Goal: Task Accomplishment & Management: Use online tool/utility

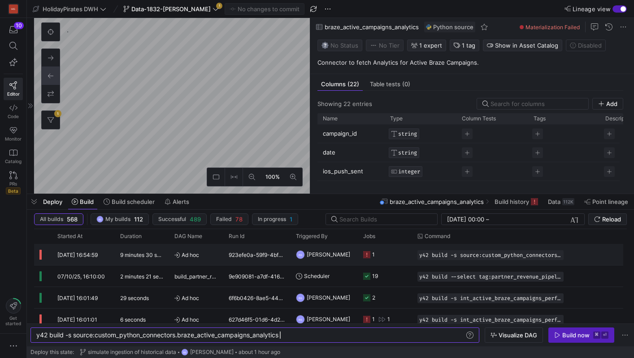
scroll to position [0, 244]
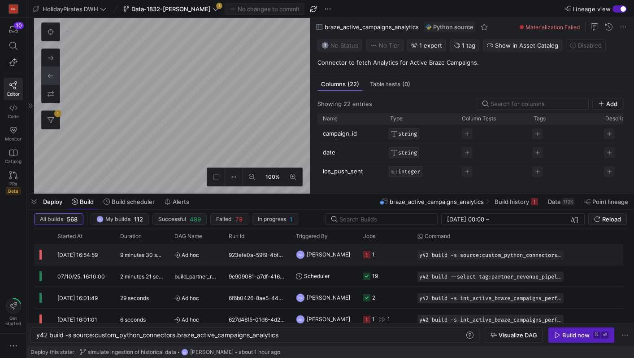
click at [130, 256] on y42-duration "9 minutes 30 seconds" at bounding box center [147, 254] width 55 height 7
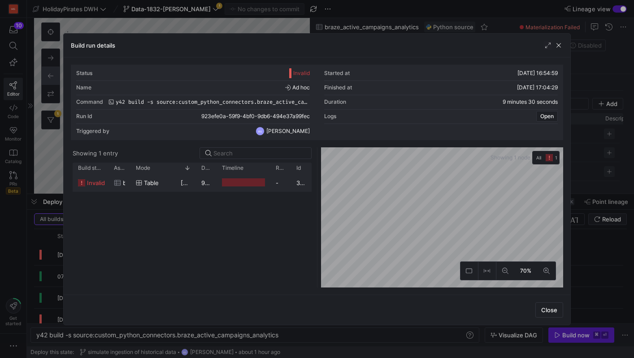
click at [112, 188] on div "braze_active_campaigns_analytics" at bounding box center [120, 182] width 22 height 17
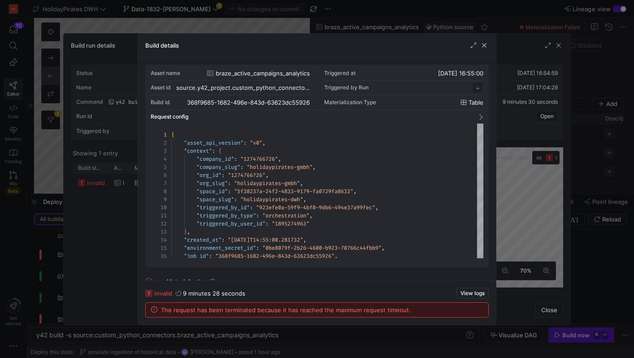
scroll to position [81, 0]
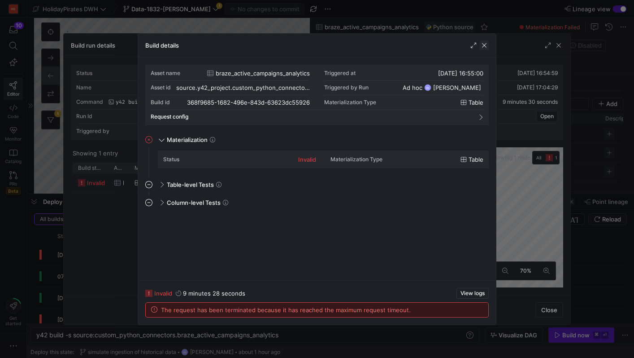
click at [484, 47] on span "button" at bounding box center [484, 45] width 9 height 9
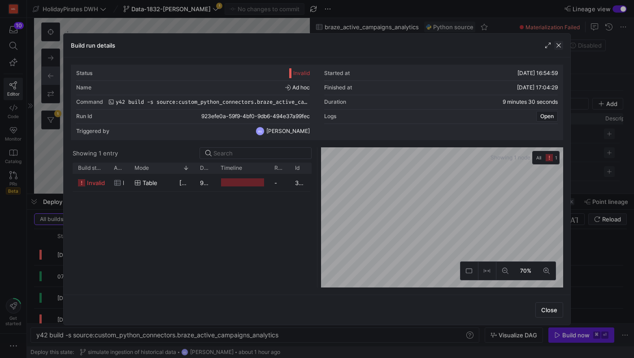
click at [557, 47] on span "button" at bounding box center [559, 45] width 9 height 9
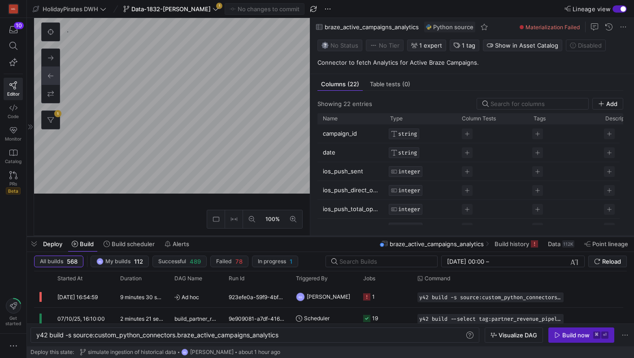
drag, startPoint x: 312, startPoint y: 193, endPoint x: 312, endPoint y: 236, distance: 42.2
click at [312, 236] on div at bounding box center [331, 236] width 608 height 4
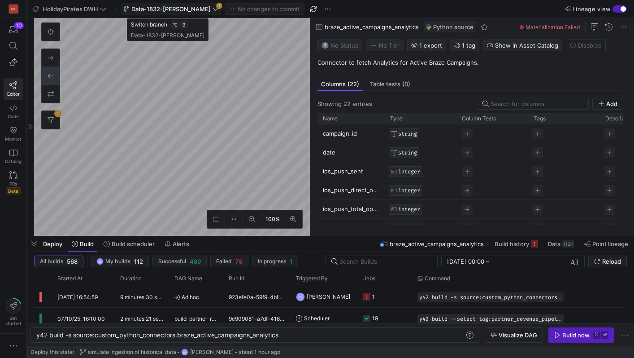
click at [173, 9] on span "Data-1832-[PERSON_NAME]" at bounding box center [170, 8] width 79 height 7
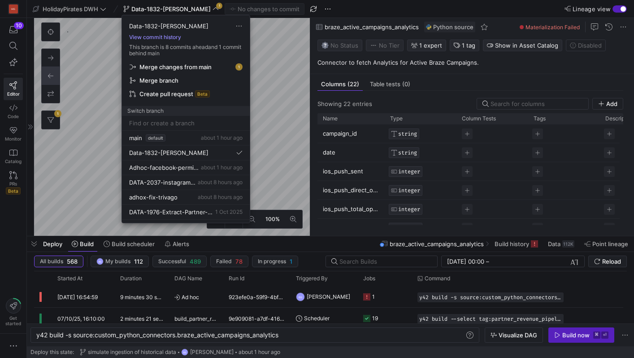
click at [167, 38] on button "View commit history" at bounding box center [155, 37] width 66 height 6
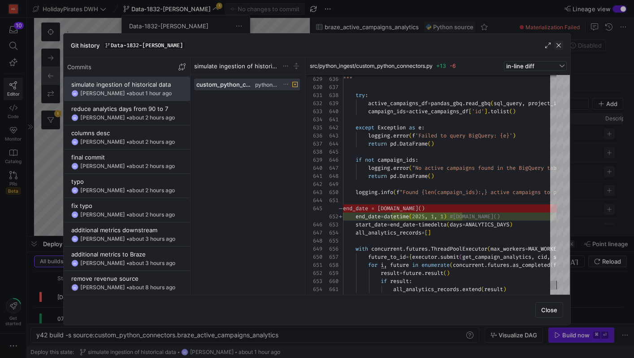
click at [557, 45] on span "button" at bounding box center [559, 45] width 9 height 9
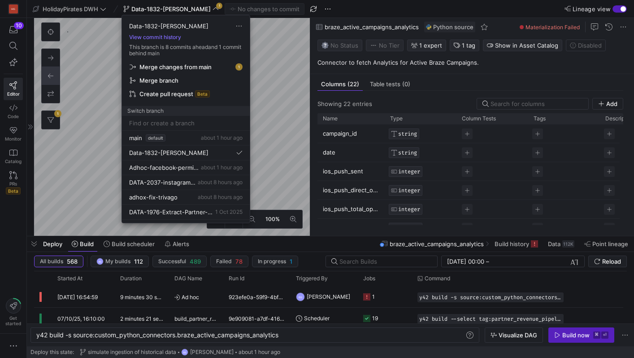
click at [269, 153] on div at bounding box center [317, 179] width 634 height 358
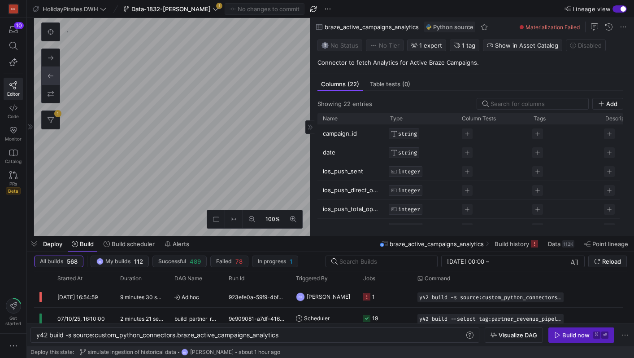
type textarea "y42 build"
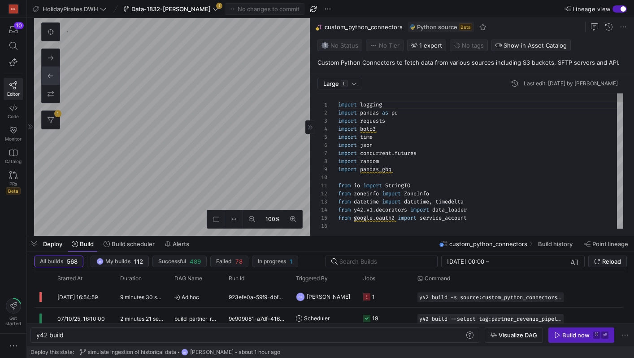
scroll to position [81, 0]
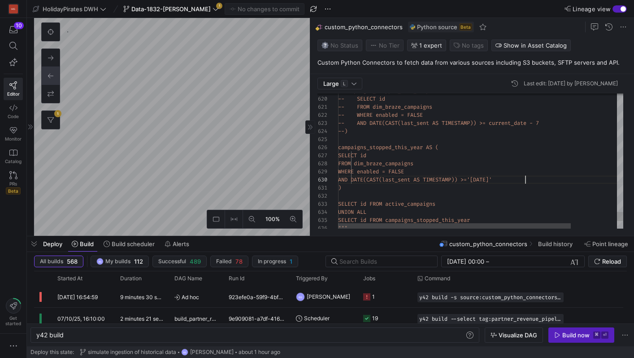
type textarea "-- FROM dim_braze_campaigns -- WHERE enabled = FALSE -- AND DATE(CAST(last_sent…"
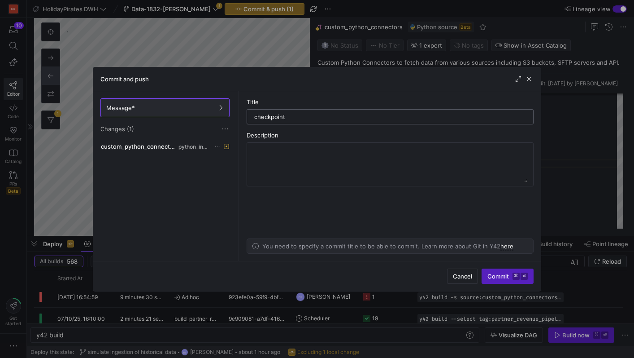
click at [275, 114] on input "checkpoint" at bounding box center [390, 116] width 272 height 7
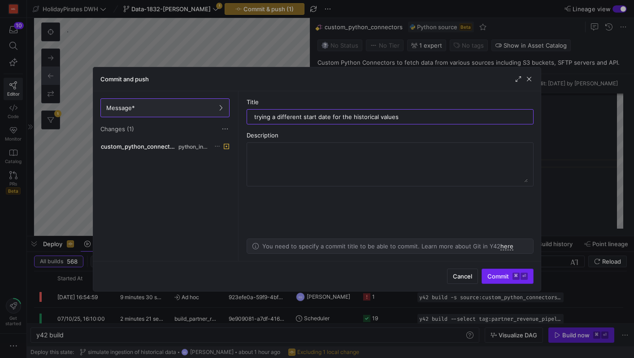
type input "trying a different start date for the historical values"
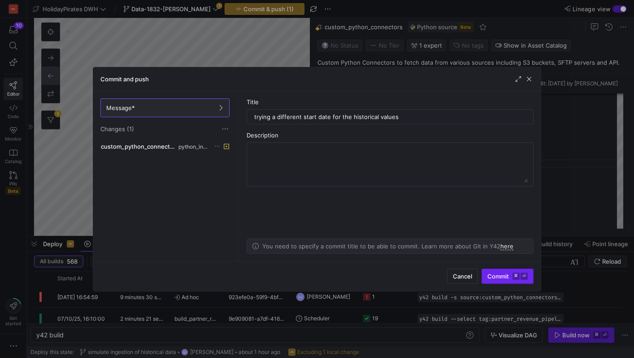
click at [505, 272] on span "Commit ⌘ ⏎" at bounding box center [508, 275] width 40 height 7
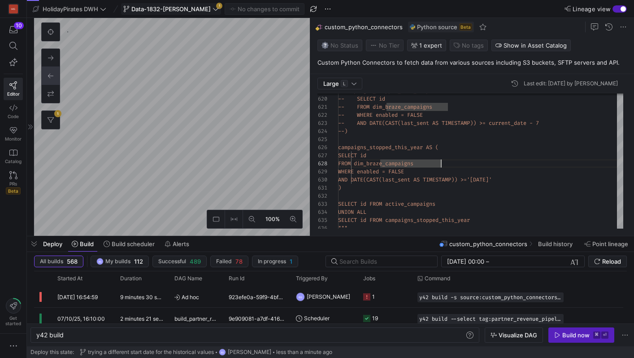
click at [204, 10] on span "Data-1832-[PERSON_NAME]" at bounding box center [170, 8] width 79 height 7
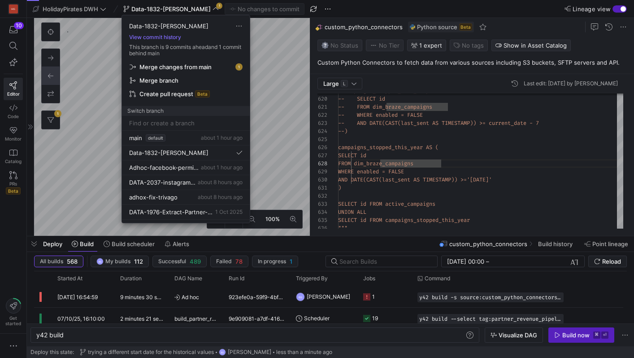
click at [278, 125] on div at bounding box center [317, 179] width 634 height 358
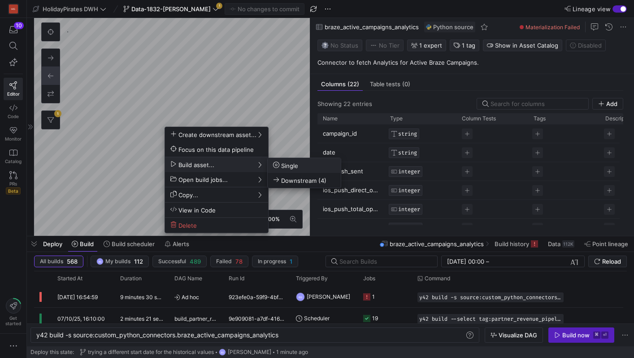
click at [286, 168] on span "Single" at bounding box center [285, 166] width 25 height 8
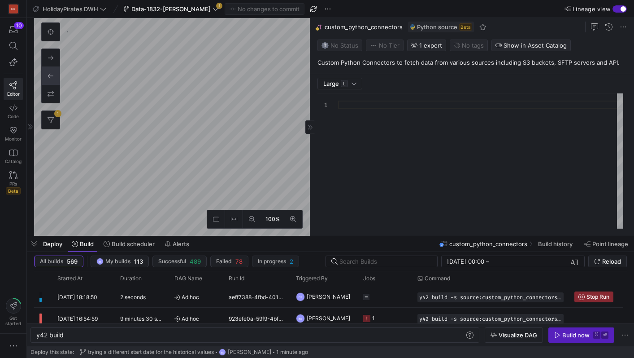
type textarea "y42 build"
type textarea "import logging import pandas as pd import requests import boto3 import time imp…"
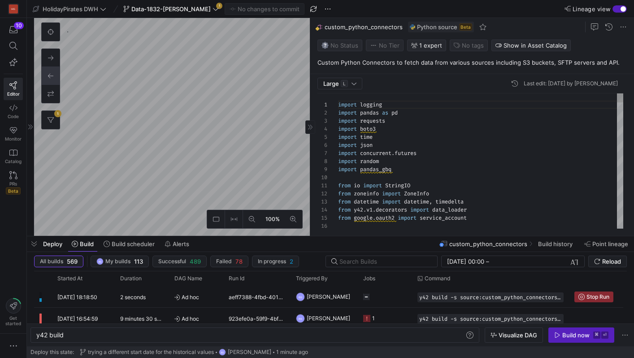
scroll to position [81, 0]
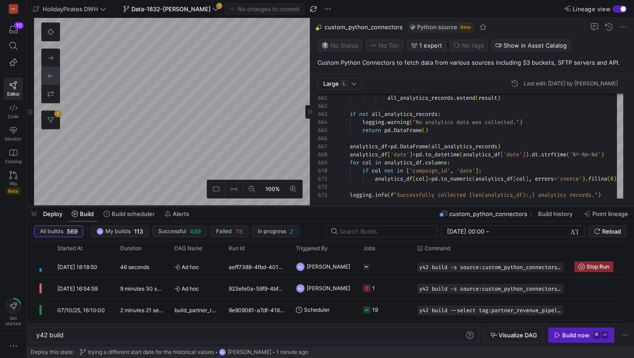
drag, startPoint x: 271, startPoint y: 237, endPoint x: 272, endPoint y: 207, distance: 30.1
click at [272, 207] on div at bounding box center [331, 206] width 608 height 4
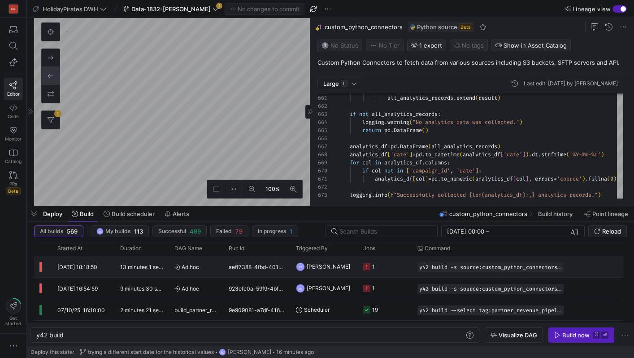
click at [137, 264] on y42-duration "13 minutes 1 second" at bounding box center [145, 266] width 51 height 7
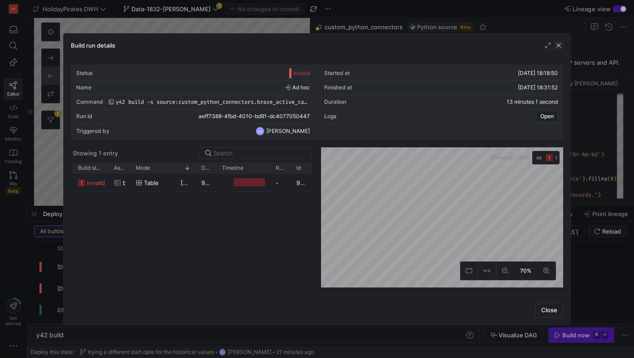
click at [559, 47] on span "button" at bounding box center [559, 45] width 9 height 9
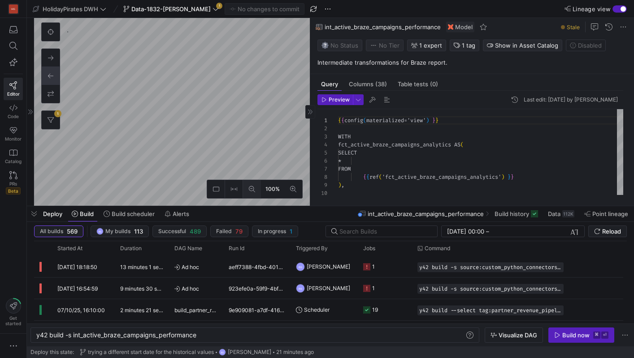
type textarea "y42 build -s int_active_braze_campaigns_performance"
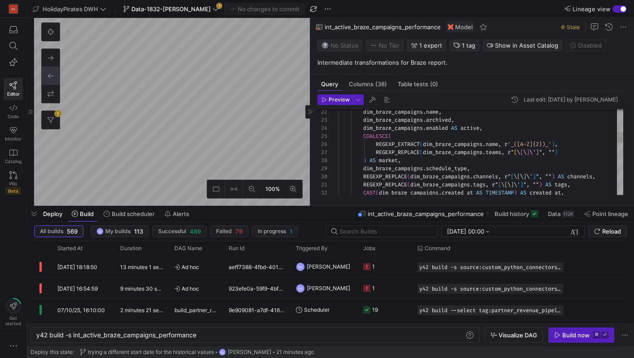
type textarea "fct_active_braze_campaigns_analytics.campaign_id, [URL][DOMAIN_NAME], dim_braze…"
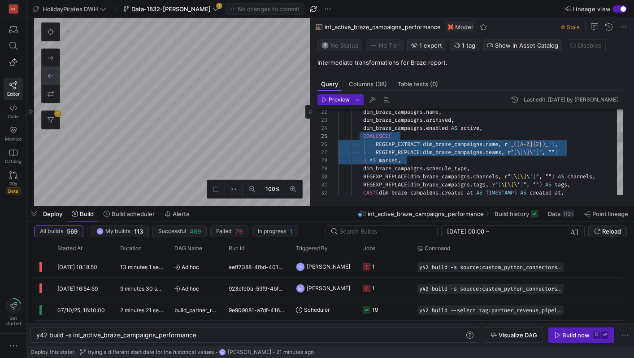
scroll to position [32, 29]
drag, startPoint x: 408, startPoint y: 159, endPoint x: 367, endPoint y: 139, distance: 46.6
click at [367, 139] on div "dim_braze_campaigns . enabled AS active , COALESCE ( REGEXP_EXTRACT ( dim_braze…" at bounding box center [480, 270] width 285 height 678
click at [445, 142] on div "dim_braze_campaigns . enabled AS active , COALESCE ( REGEXP_EXTRACT ( dim_braze…" at bounding box center [480, 270] width 285 height 678
click at [508, 148] on div "dim_braze_campaigns . enabled AS active , COALESCE ( REGEXP_EXTRACT ( dim_braze…" at bounding box center [480, 270] width 285 height 678
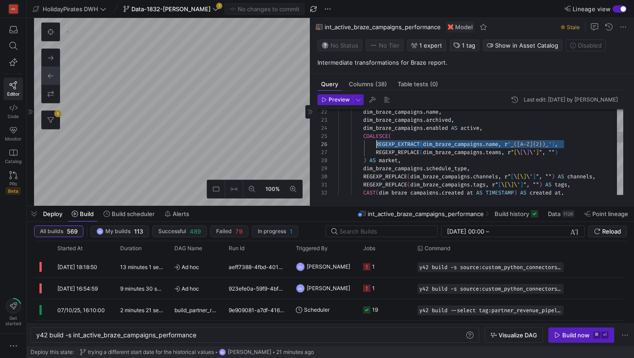
scroll to position [40, 39]
drag, startPoint x: 573, startPoint y: 144, endPoint x: 378, endPoint y: 142, distance: 194.7
click at [378, 142] on div "dim_braze_campaigns . enabled AS active , COALESCE ( REGEXP_EXTRACT ( dim_braze…" at bounding box center [480, 270] width 285 height 678
type textarea "y42 build -s dim_braze_campaigns"
type textarea "{{ config( materialized='incremental', unique_key='id', incremental_strategy='m…"
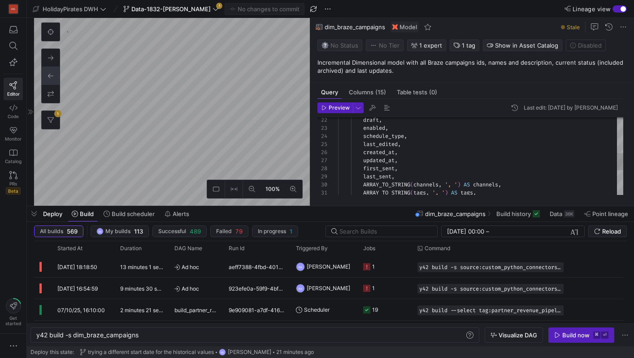
scroll to position [143, 0]
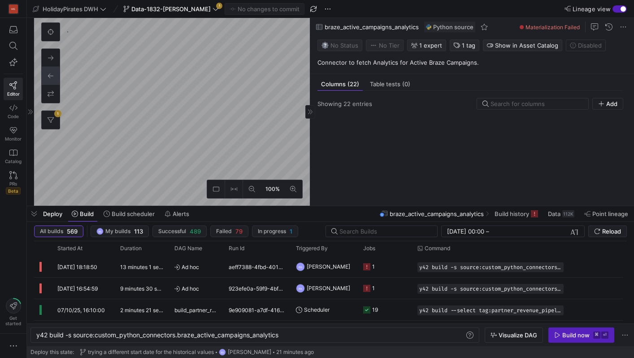
scroll to position [595, 0]
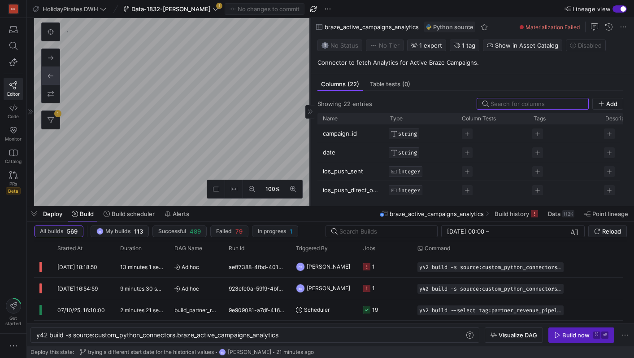
type textarea "y42 build"
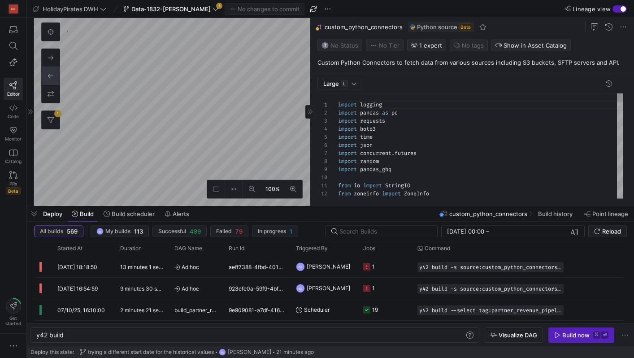
scroll to position [81, 0]
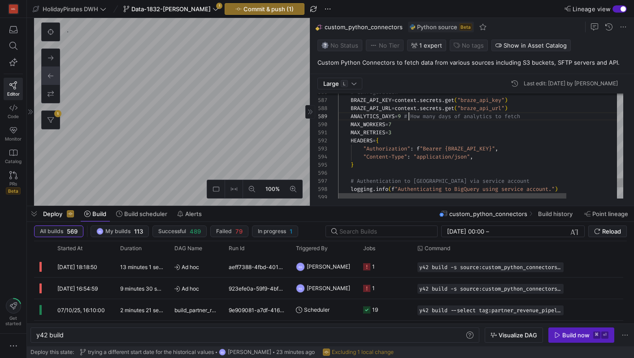
scroll to position [65, 74]
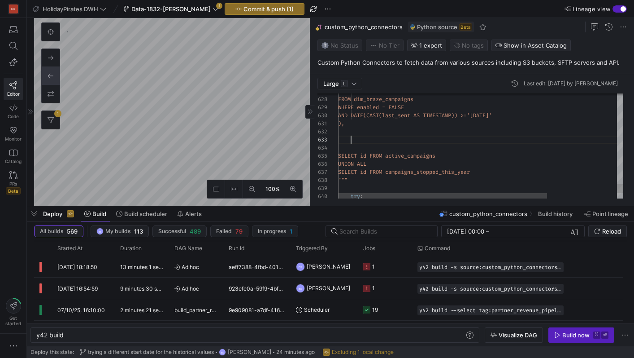
scroll to position [16, 13]
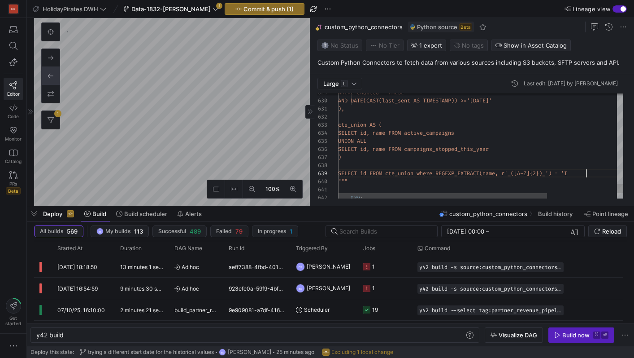
scroll to position [65, 251]
type textarea "), cte_union AS ( SELECT id, name FROM active_campaigns UNION ALL SELECT id, na…"
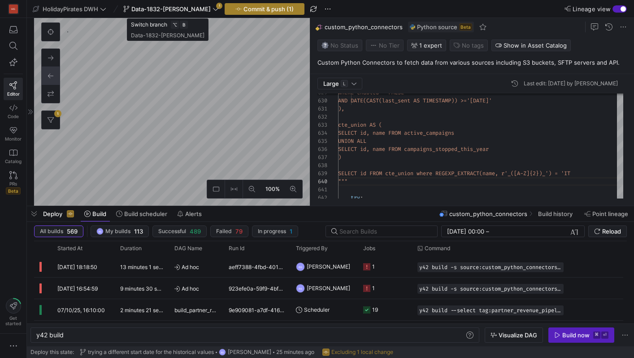
click at [236, 10] on icon "button" at bounding box center [239, 9] width 6 height 6
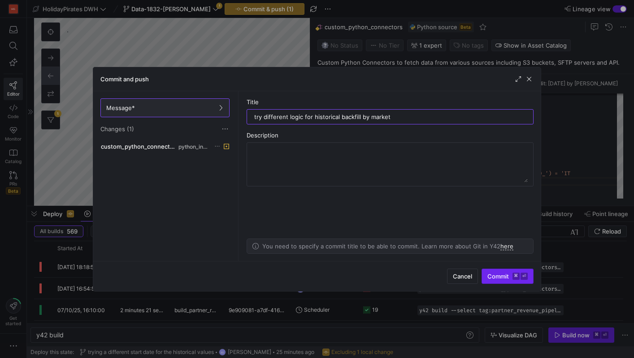
type input "try different logic for historical backfill by market"
click at [503, 270] on span "submit" at bounding box center [507, 276] width 51 height 14
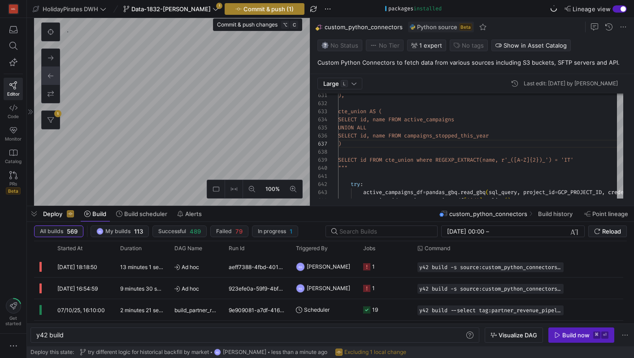
type textarea "), cte_union AS ( SELECT id, name FROM active_campaigns UNION ALL SELECT id, na…"
click at [273, 10] on span "Commit & push (1)" at bounding box center [269, 8] width 50 height 7
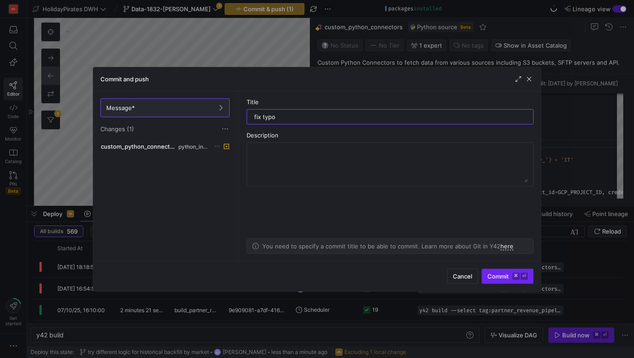
type input "fix typo"
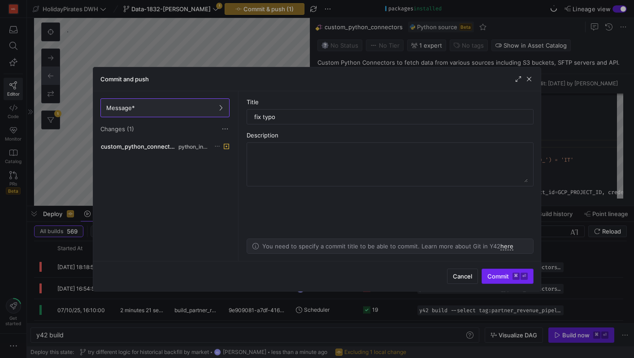
click at [503, 275] on span "Commit ⌘ ⏎" at bounding box center [508, 275] width 40 height 7
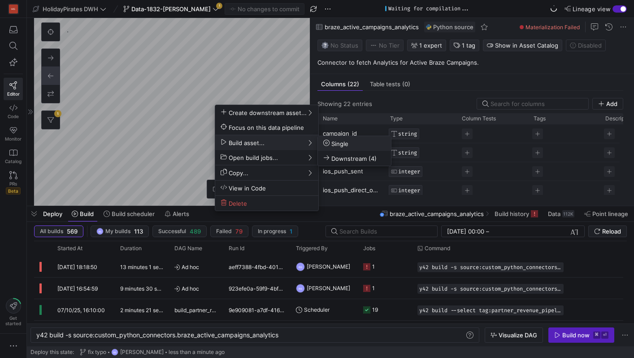
click at [341, 144] on span "Single" at bounding box center [336, 144] width 25 height 8
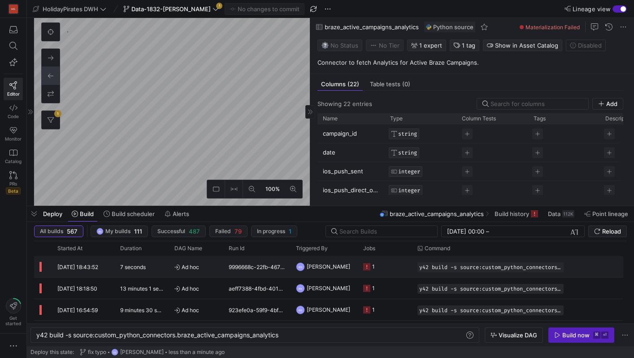
click at [224, 269] on div "9996668c-22fb-4678-92bd-6a62230131d3" at bounding box center [256, 266] width 67 height 21
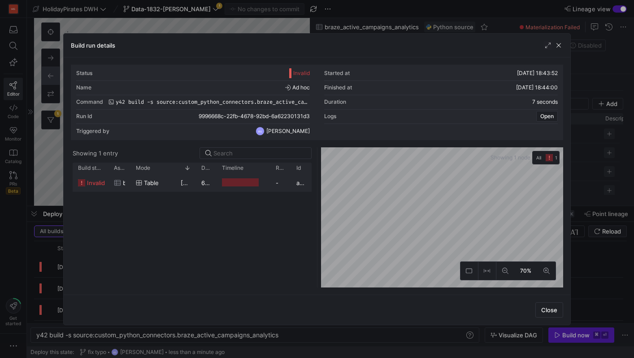
click at [111, 186] on div "braze_active_campaigns_analytics" at bounding box center [120, 182] width 22 height 17
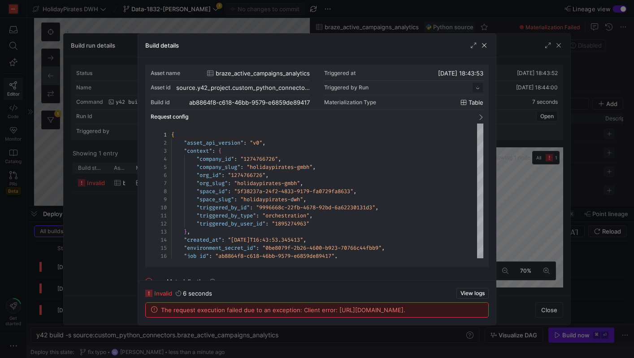
scroll to position [81, 0]
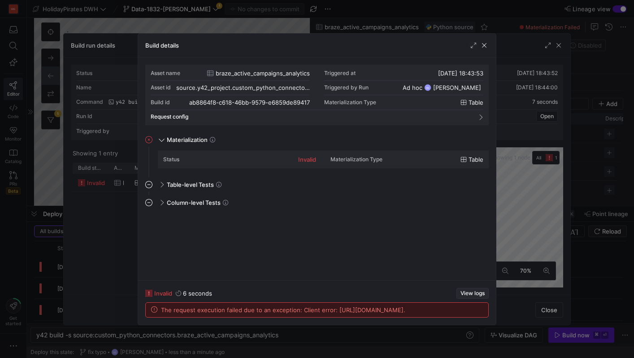
click at [470, 290] on span "View logs" at bounding box center [473, 293] width 24 height 6
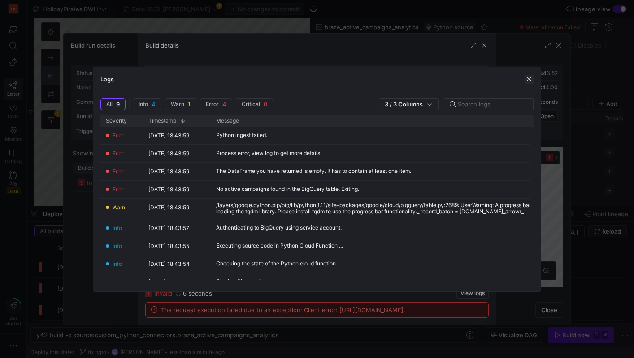
click at [529, 80] on span "button" at bounding box center [529, 78] width 9 height 9
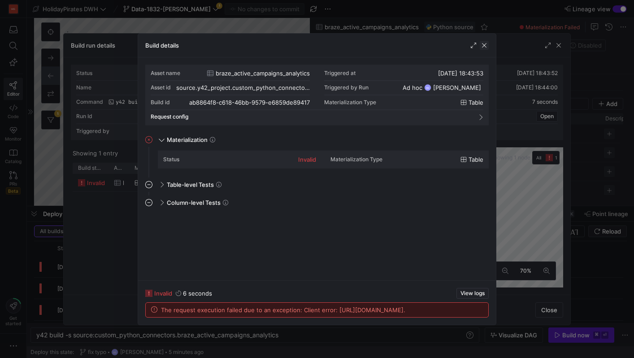
click at [487, 46] on span "button" at bounding box center [484, 45] width 9 height 9
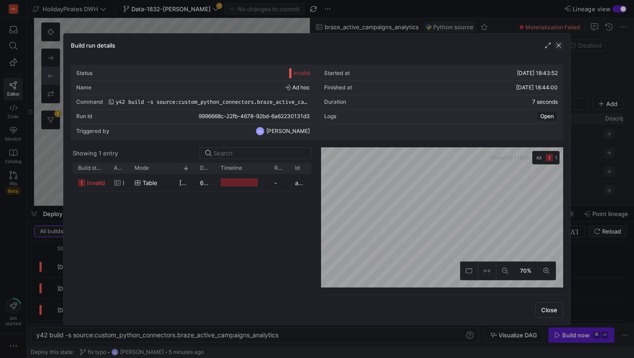
click at [558, 47] on span "button" at bounding box center [559, 45] width 9 height 9
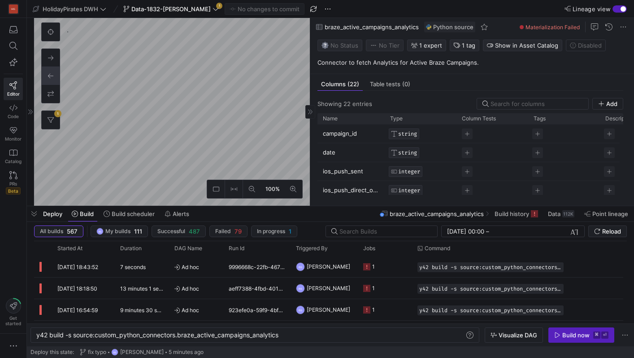
type textarea "y42 build"
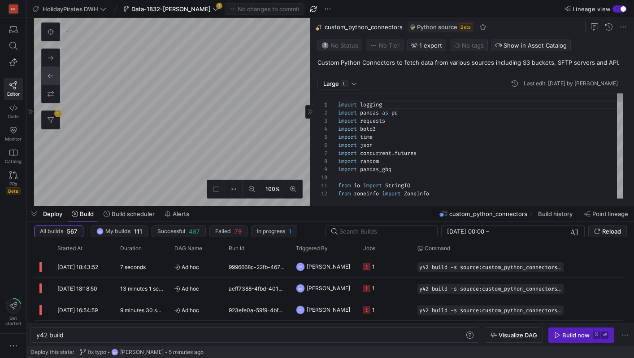
scroll to position [81, 0]
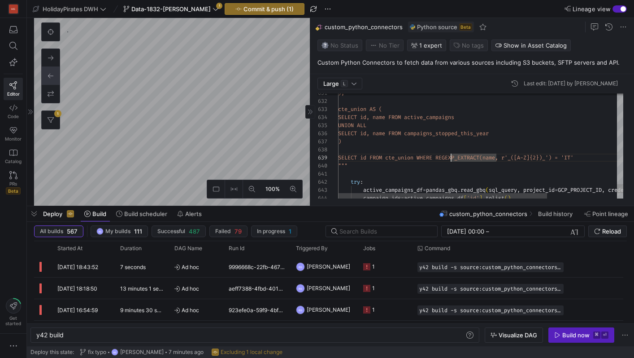
scroll to position [73, 13]
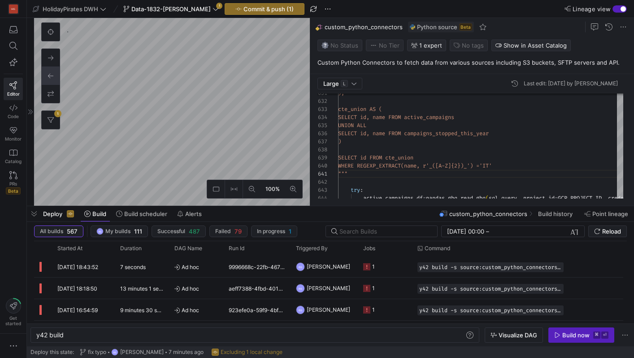
type textarea """" try: active_campaigns_df = pandas_[DOMAIN_NAME]_gbq(sql_query, project_id=G…"
click at [259, 12] on span "button" at bounding box center [264, 9] width 79 height 11
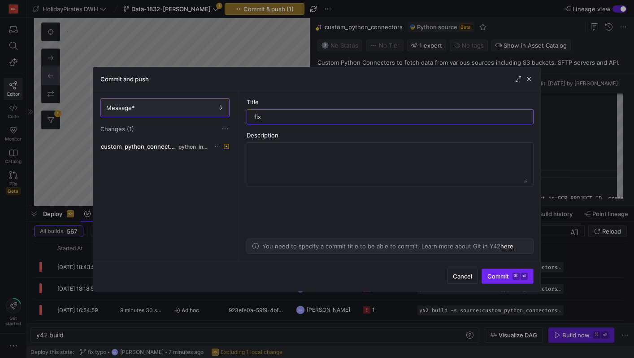
type input "fix"
click at [508, 275] on span "Commit ⌘ ⏎" at bounding box center [508, 275] width 40 height 7
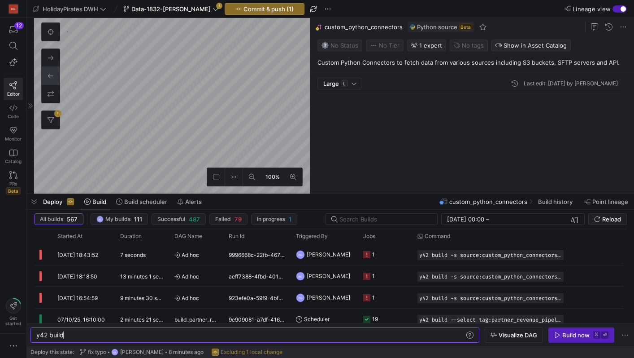
scroll to position [81, 0]
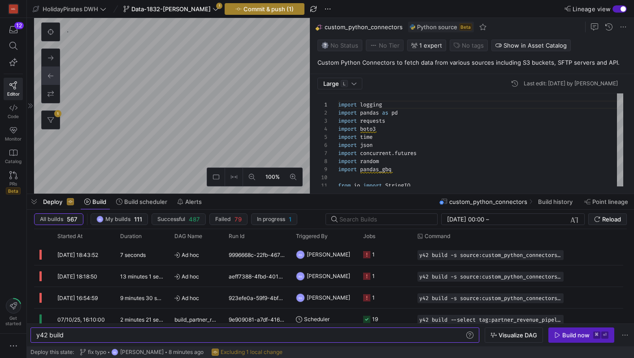
click at [262, 11] on span "Commit & push (1)" at bounding box center [269, 8] width 50 height 7
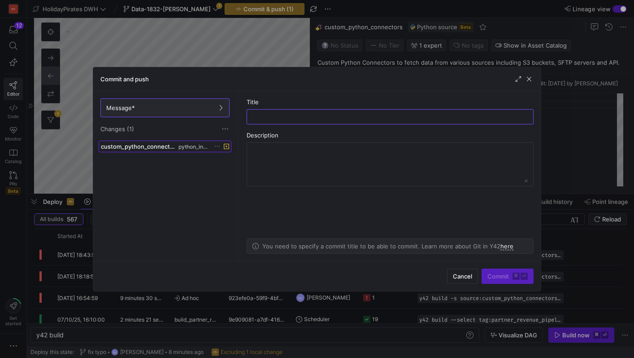
click at [184, 143] on div "custom_python_connectors.py python_ingest" at bounding box center [155, 146] width 109 height 7
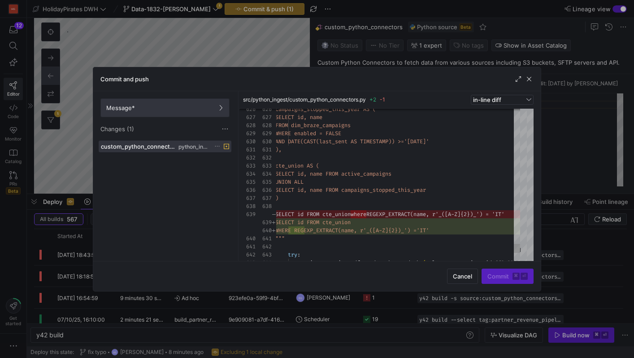
click at [194, 113] on span at bounding box center [165, 108] width 128 height 18
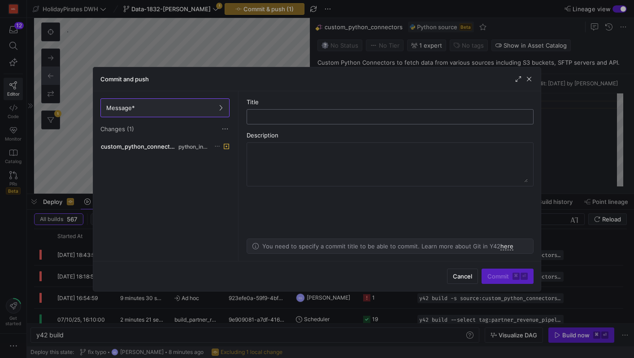
click at [341, 119] on input "text" at bounding box center [390, 116] width 272 height 7
type input "fix"
click at [500, 275] on span "Commit ⌘ ⏎" at bounding box center [508, 275] width 40 height 7
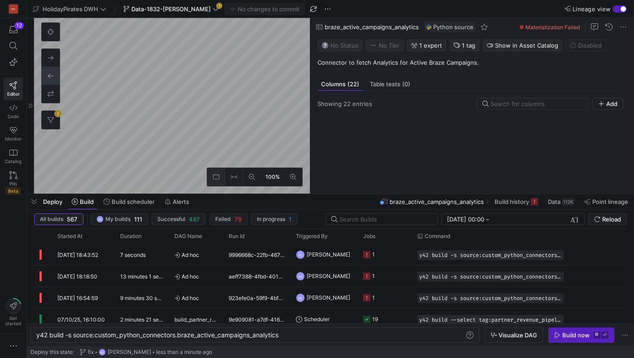
scroll to position [166, 0]
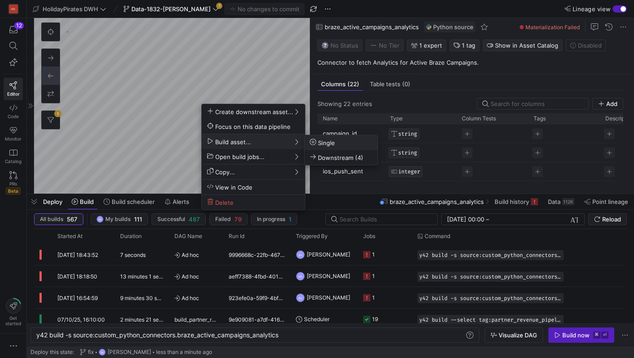
click at [325, 144] on span "Single" at bounding box center [322, 143] width 25 height 8
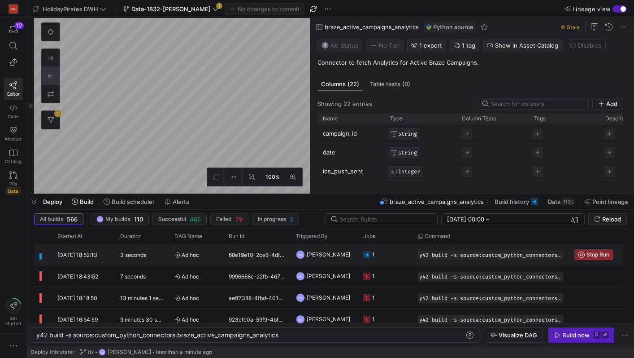
click at [170, 254] on div "Ad hoc" at bounding box center [196, 254] width 54 height 21
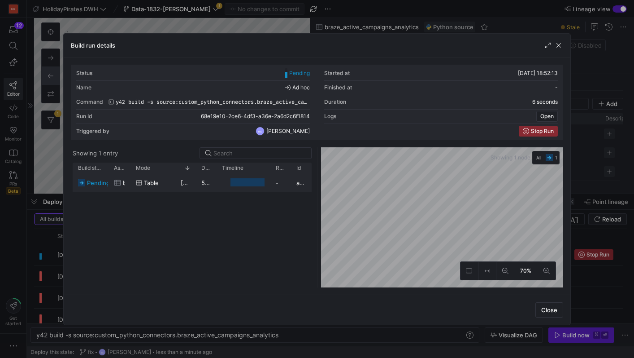
click at [144, 185] on span "Table" at bounding box center [151, 182] width 15 height 17
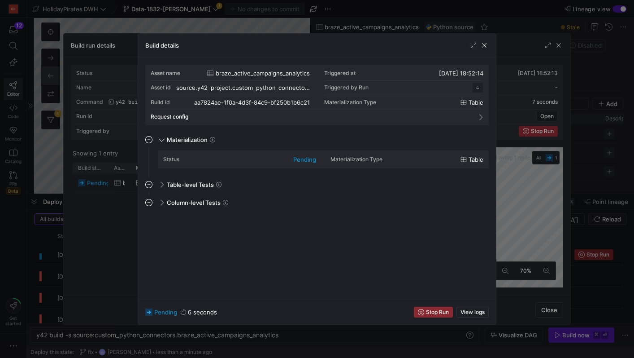
scroll to position [81, 0]
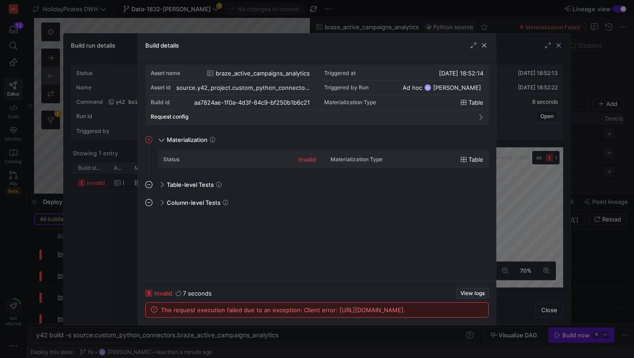
click at [482, 290] on span "View logs" at bounding box center [473, 293] width 24 height 6
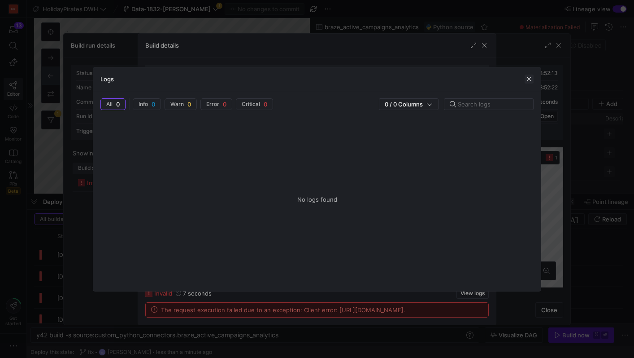
click at [527, 80] on span "button" at bounding box center [529, 78] width 9 height 9
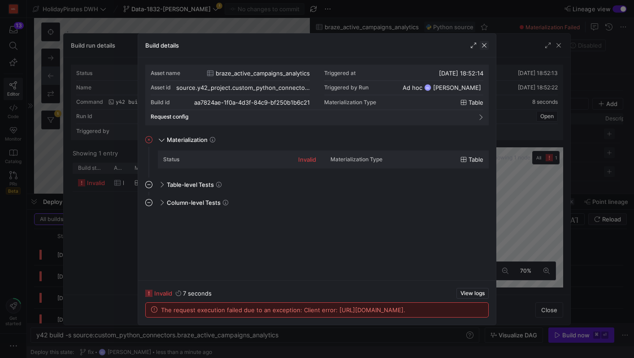
click at [482, 44] on span "button" at bounding box center [484, 45] width 9 height 9
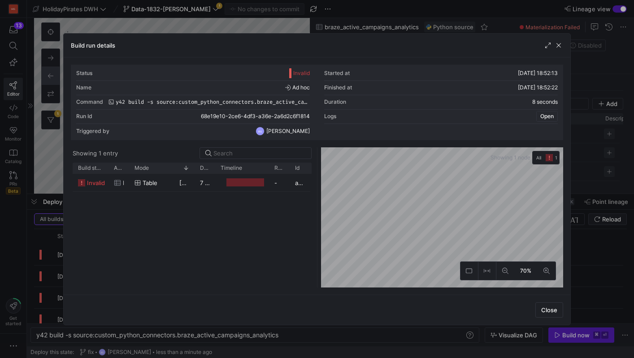
click at [551, 116] on span "Open" at bounding box center [547, 116] width 13 height 6
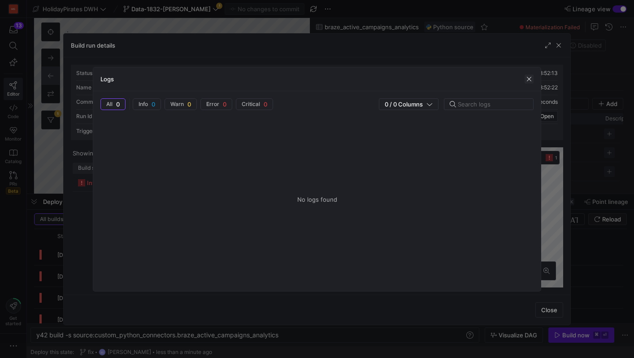
click at [532, 80] on span "button" at bounding box center [529, 78] width 9 height 9
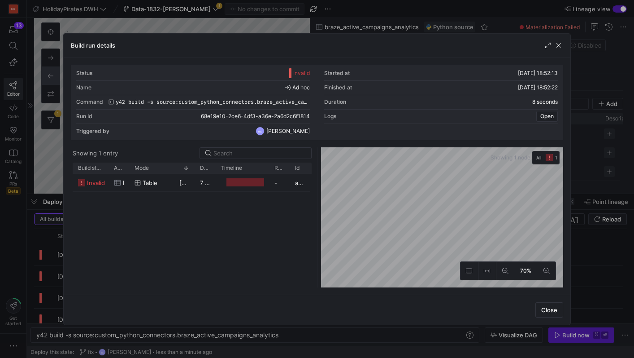
click at [562, 50] on div "Build run details" at bounding box center [317, 46] width 507 height 24
click at [560, 47] on span "button" at bounding box center [559, 45] width 9 height 9
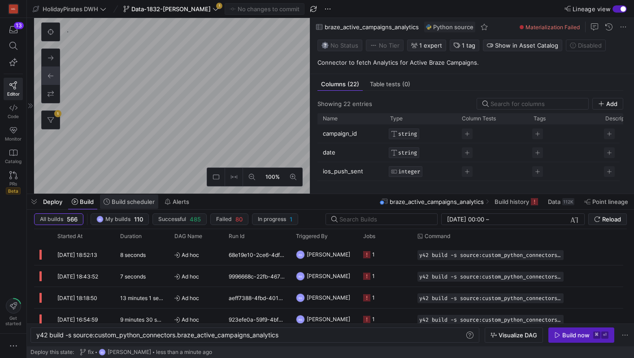
type textarea "y42 build"
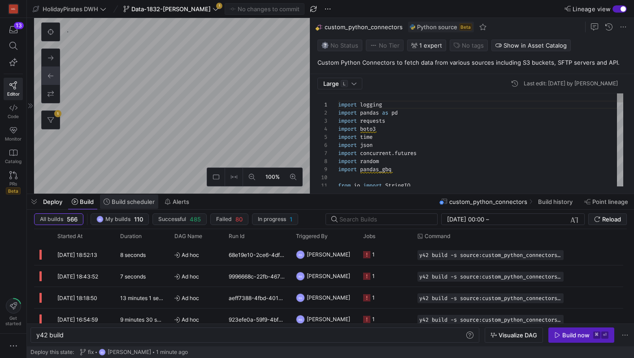
scroll to position [81, 0]
click at [182, 8] on span "Data-1832-[PERSON_NAME]" at bounding box center [170, 8] width 79 height 7
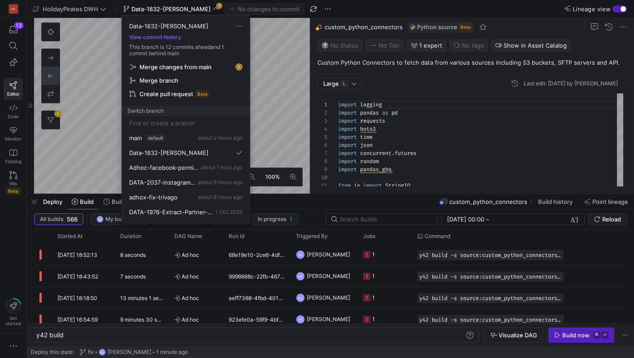
click at [204, 64] on span "Merge changes from main" at bounding box center [176, 66] width 72 height 7
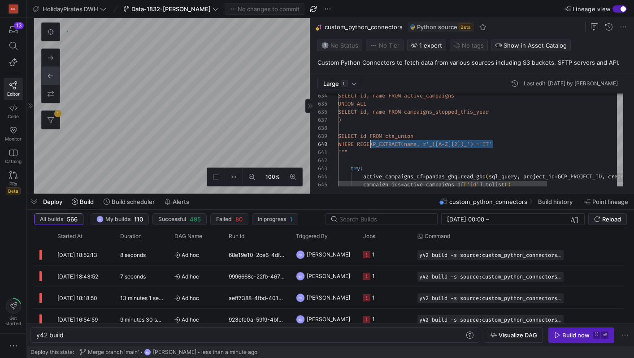
scroll to position [73, 32]
drag, startPoint x: 494, startPoint y: 144, endPoint x: 371, endPoint y: 146, distance: 122.5
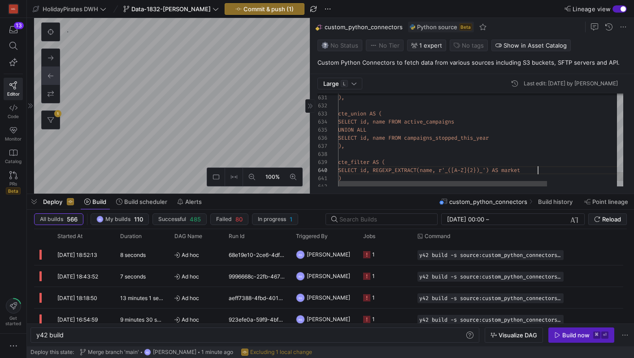
scroll to position [73, 200]
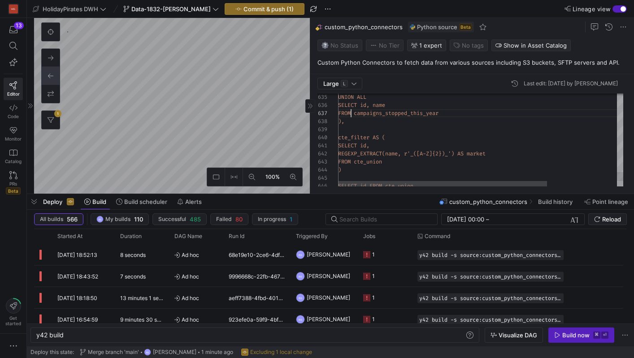
scroll to position [48, 13]
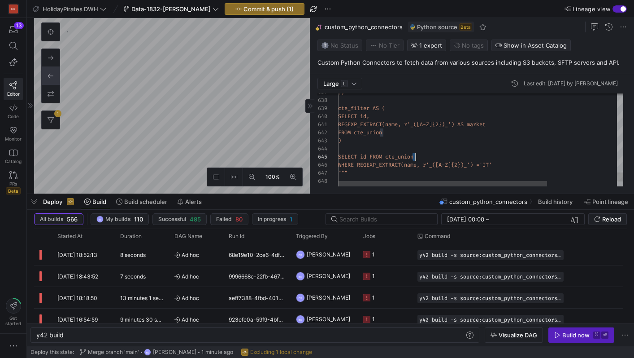
drag, startPoint x: 490, startPoint y: 166, endPoint x: 372, endPoint y: 164, distance: 118.9
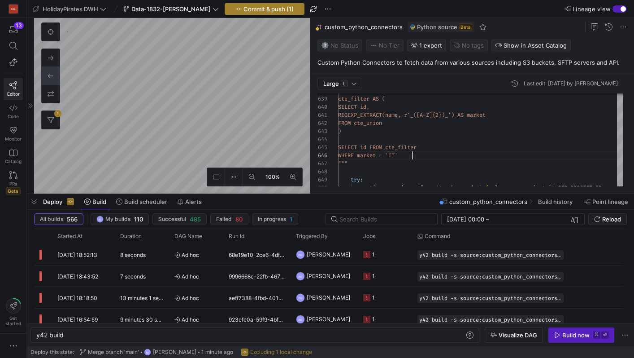
type textarea "REGEXP_EXTRACT(name, r'_([A-Z]{2})_') AS market FROM cte_union ) SELECT id FROM…"
click at [247, 7] on span "Commit & push (1)" at bounding box center [269, 8] width 50 height 7
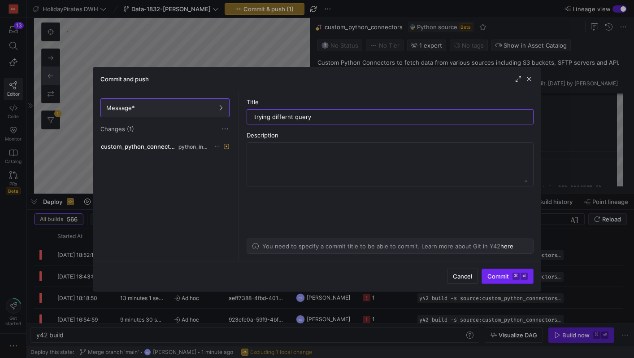
type input "trying differnt query"
click at [507, 275] on span "Commit ⌘ ⏎" at bounding box center [508, 275] width 40 height 7
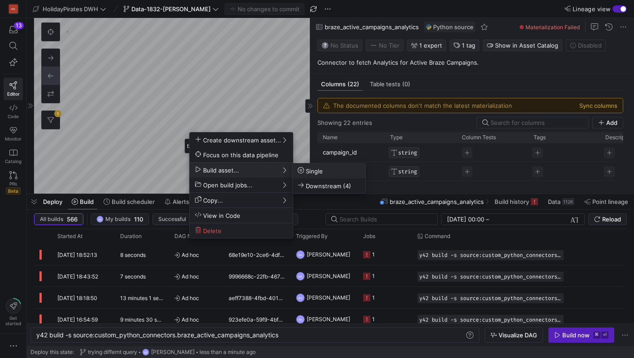
click at [311, 170] on span "Single" at bounding box center [310, 171] width 25 height 8
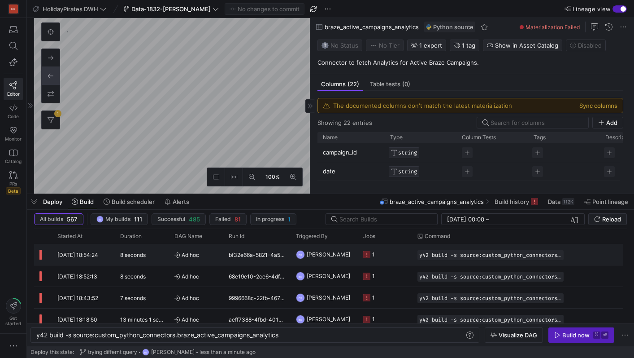
click at [200, 251] on span "Ad hoc" at bounding box center [197, 254] width 44 height 21
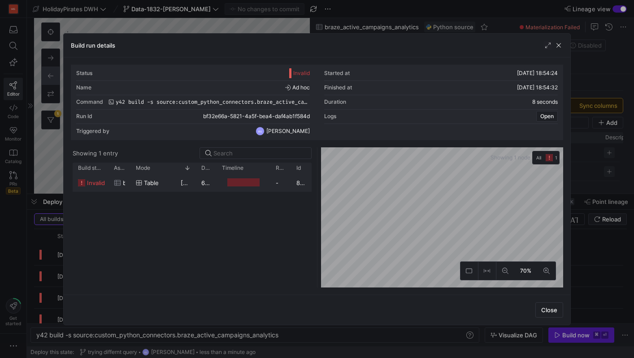
click at [164, 181] on div "Table" at bounding box center [153, 182] width 34 height 17
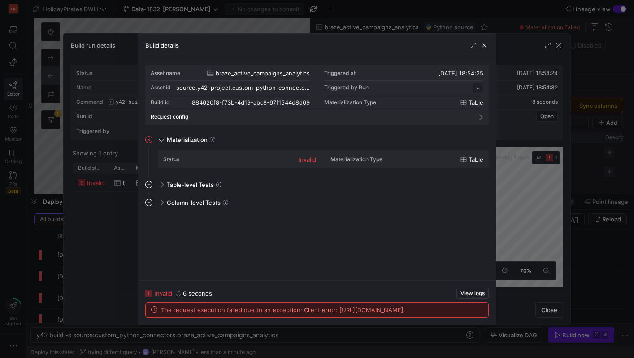
scroll to position [81, 0]
click at [260, 310] on span "The request execution failed due to an exception: Client error: [URL][DOMAIN_NA…" at bounding box center [283, 309] width 245 height 7
click at [472, 290] on span "View logs" at bounding box center [473, 293] width 24 height 6
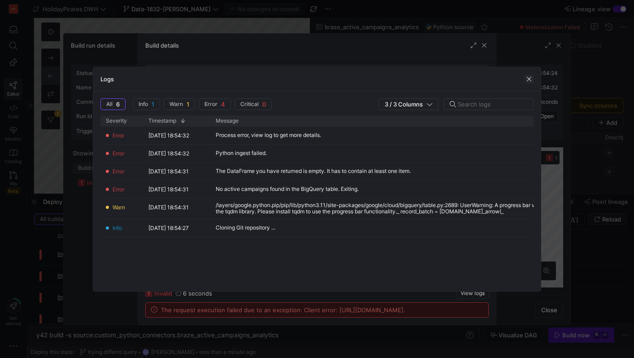
click at [530, 80] on span "button" at bounding box center [529, 78] width 9 height 9
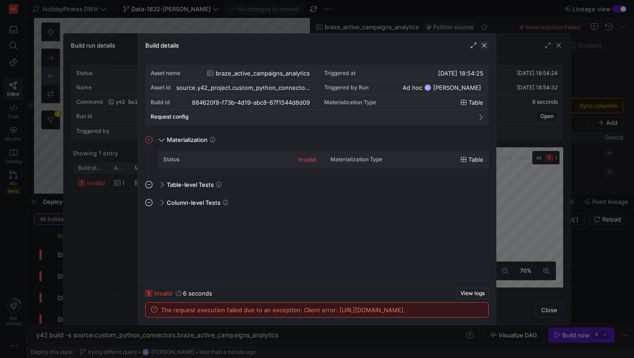
click at [485, 46] on span "button" at bounding box center [484, 45] width 9 height 9
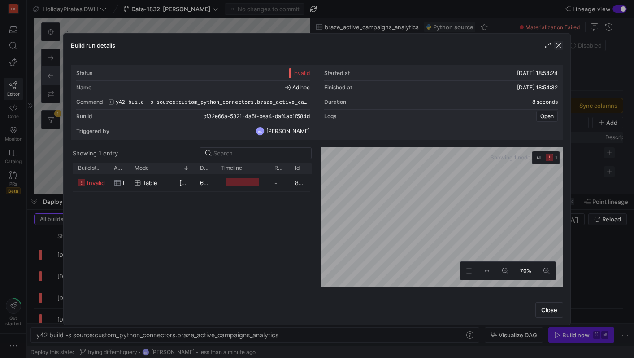
click at [560, 46] on span "button" at bounding box center [559, 45] width 9 height 9
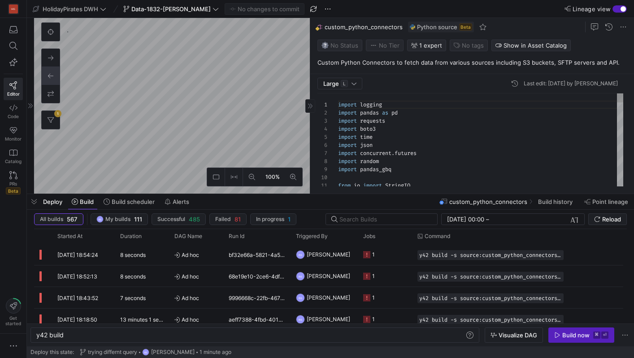
scroll to position [81, 0]
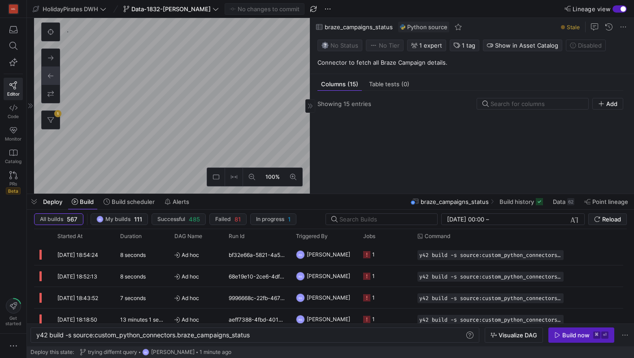
scroll to position [177, 0]
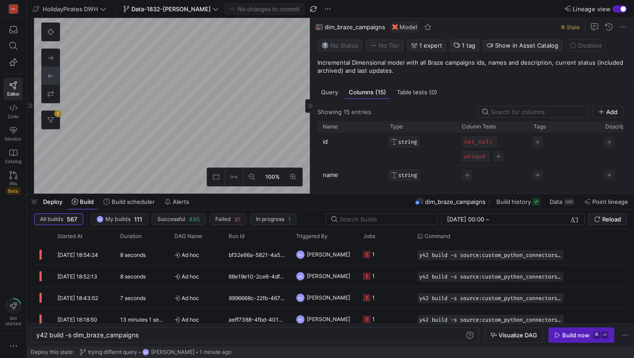
scroll to position [65, 0]
click at [330, 89] on span "Query" at bounding box center [329, 92] width 17 height 6
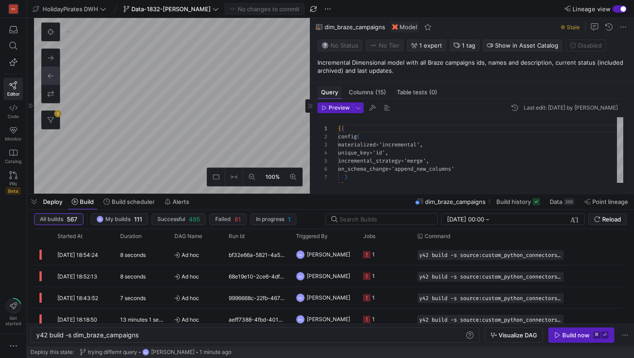
scroll to position [81, 0]
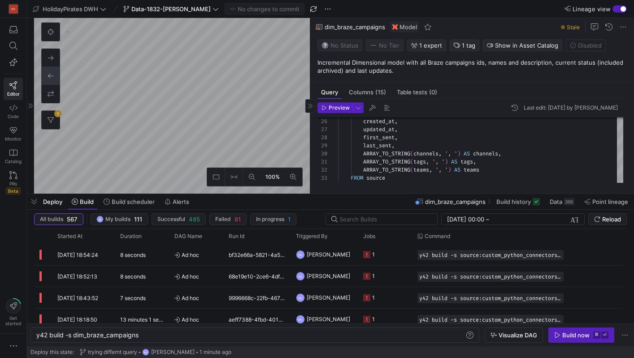
type textarea "y42 build -s int_active_braze_campaigns_performance"
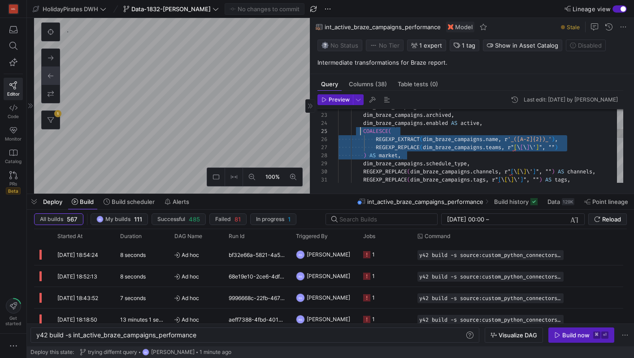
scroll to position [32, 26]
drag, startPoint x: 420, startPoint y: 157, endPoint x: 364, endPoint y: 134, distance: 60.2
click at [364, 134] on div "REGEXP_EXTRACT ( dim_braze_campaigns . name , r '_([A-Z]{2})_' ) , REGEXP_REPLA…" at bounding box center [480, 265] width 285 height 678
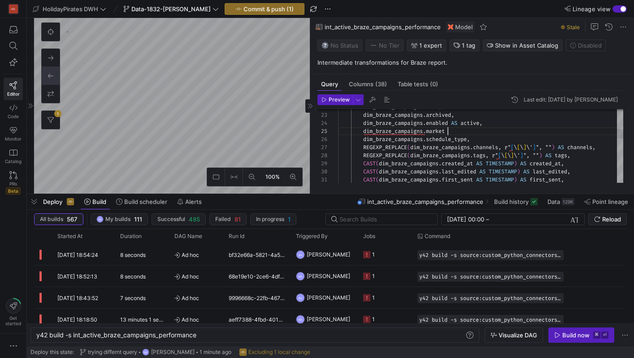
scroll to position [32, 113]
type textarea "fct_active_braze_campaigns_analytics.campaign_id, dim_braze_campaigns.name, dim…"
type textarea "y42 build -s dim_braze_campaigns"
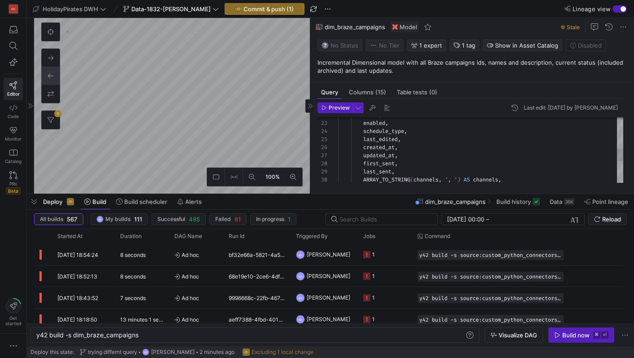
scroll to position [80, 0]
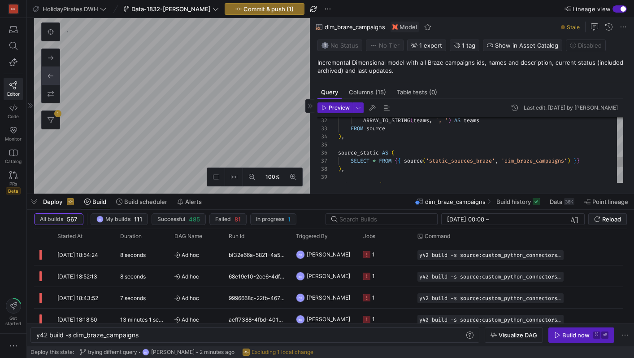
click at [492, 121] on div "ARRAY_TO_STRING ( teams , ', ' ) AS teams FROM source ) , source_static AS ( SE…" at bounding box center [480, 72] width 285 height 427
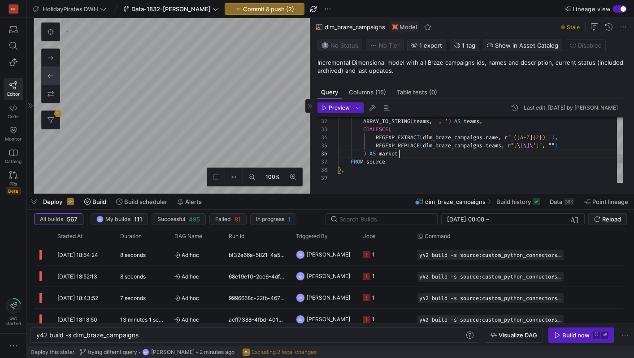
scroll to position [40, 61]
type textarea "ARRAY_TO_STRING(tags, ', ') AS tags, ARRAY_TO_STRING(teams, ', ') AS teams, COA…"
type textarea "y42 build"
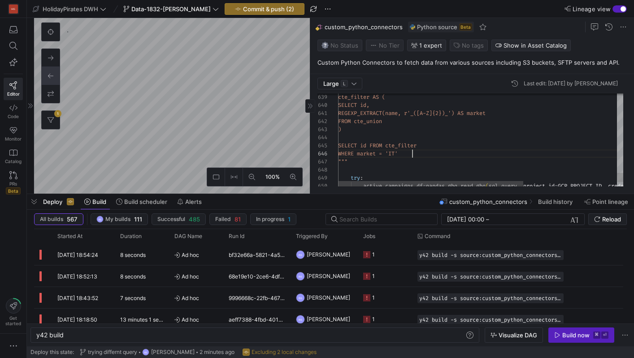
scroll to position [40, 74]
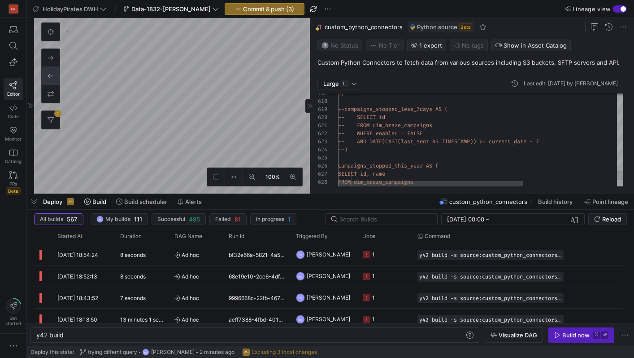
drag, startPoint x: 358, startPoint y: 152, endPoint x: 352, endPoint y: 110, distance: 42.5
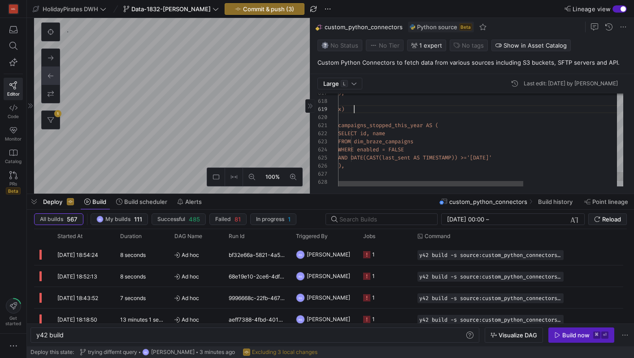
scroll to position [65, 13]
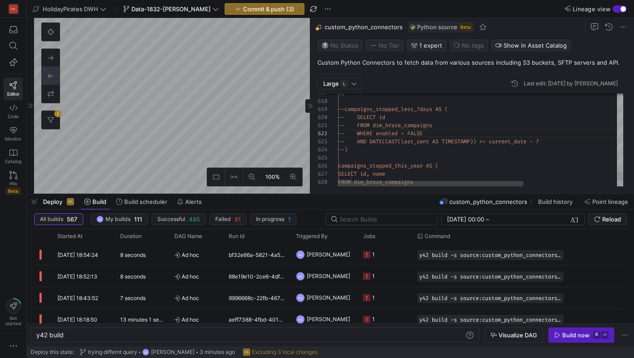
drag, startPoint x: 351, startPoint y: 93, endPoint x: 351, endPoint y: 98, distance: 5.4
click at [351, 98] on y42-python-editable-editor "Large L Last edit: Tuesday 07 October 2025 by Boris Salvati 629 628 627 626 625…" at bounding box center [471, 132] width 306 height 109
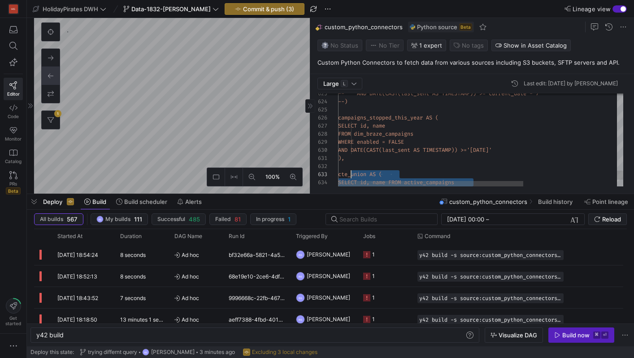
scroll to position [16, 13]
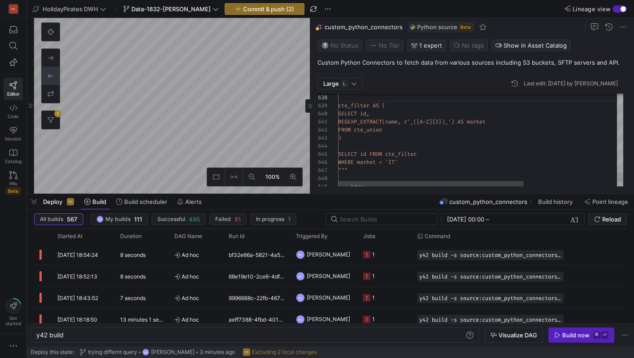
drag, startPoint x: 508, startPoint y: 122, endPoint x: 351, endPoint y: 121, distance: 157.0
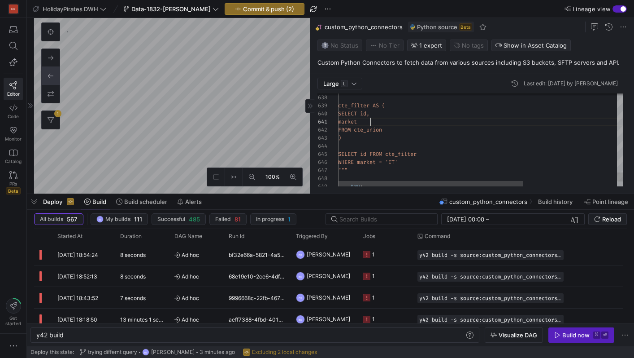
scroll to position [0, 32]
drag, startPoint x: 385, startPoint y: 146, endPoint x: 334, endPoint y: 108, distance: 63.4
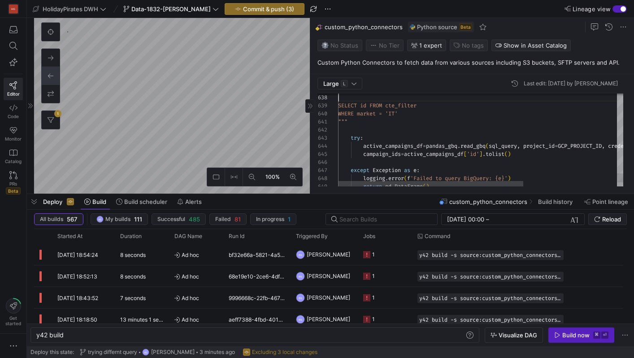
scroll to position [57, 0]
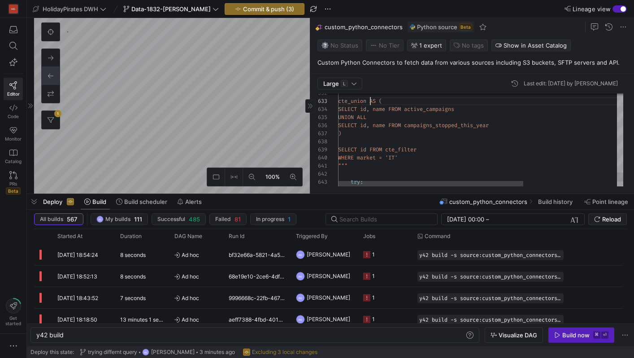
scroll to position [16, 42]
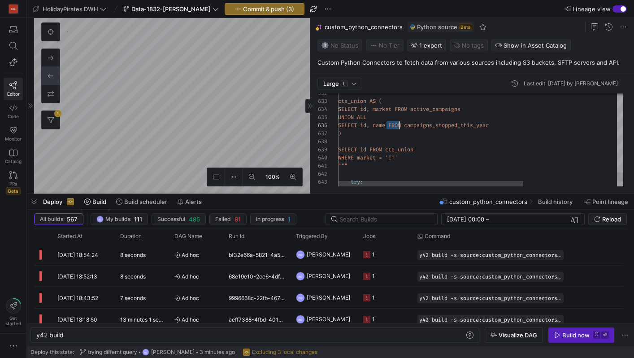
scroll to position [40, 68]
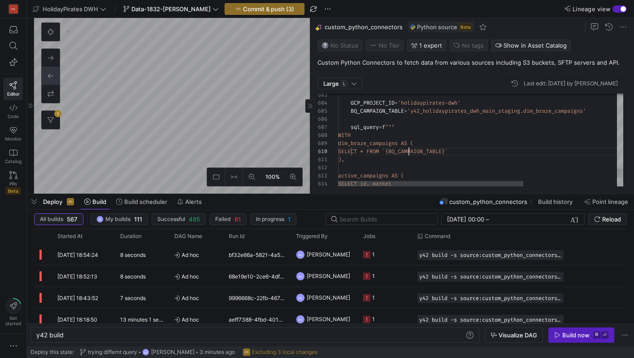
type textarea "service_account_credentials = json.loads(credentials_info_string) credentials =…"
click at [265, 8] on span "Commit & push (3)" at bounding box center [268, 8] width 51 height 7
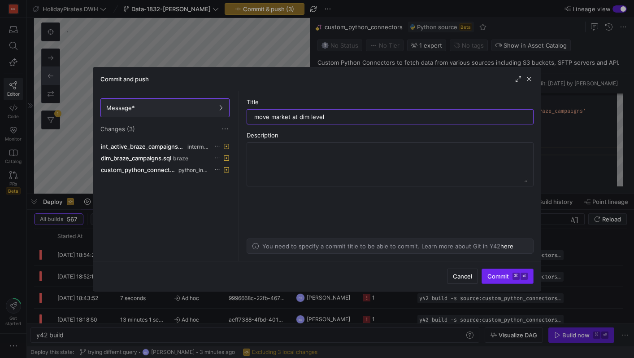
type input "move market at dim level"
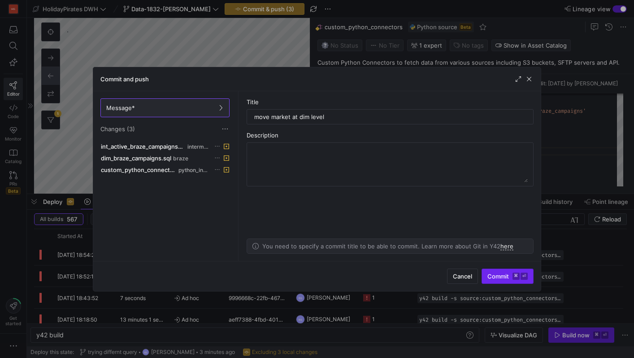
click at [518, 278] on kbd "⌘" at bounding box center [516, 275] width 7 height 7
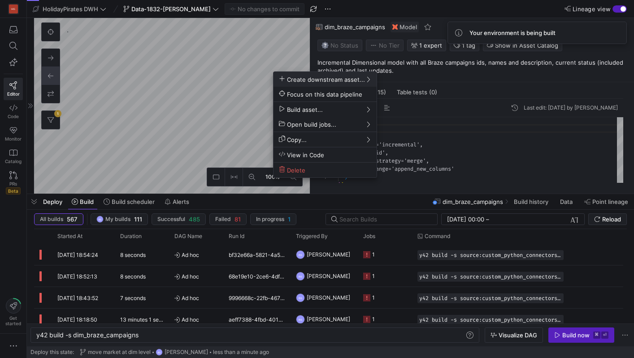
type textarea "y42 build -s dim_braze_campaigns"
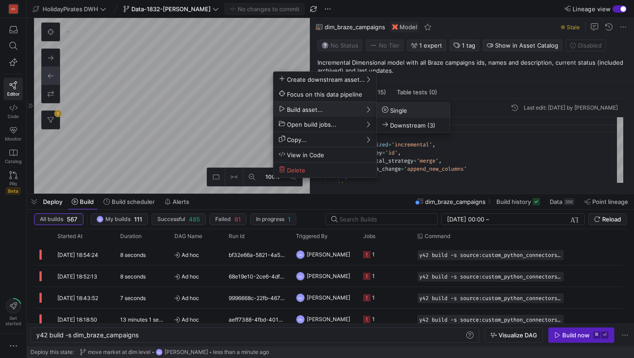
click at [388, 109] on icon at bounding box center [385, 109] width 6 height 6
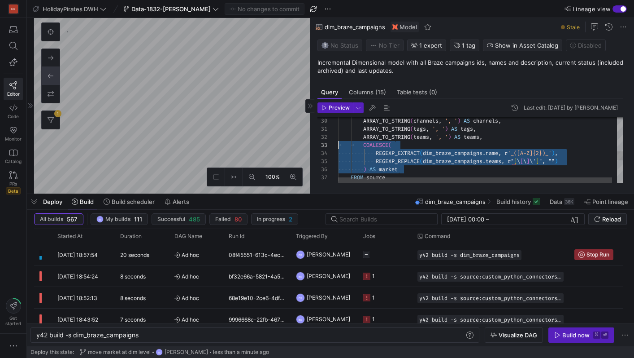
scroll to position [16, 0]
drag, startPoint x: 416, startPoint y: 169, endPoint x: 341, endPoint y: 146, distance: 79.2
click at [341, 146] on div "ARRAY_TO_STRING ( channels , ', ' ) AS channels , ARRAY_TO_STRING ( tags , ', '…" at bounding box center [483, 107] width 290 height 465
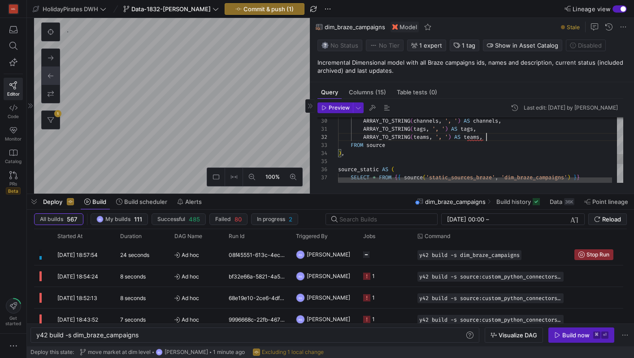
scroll to position [8, 145]
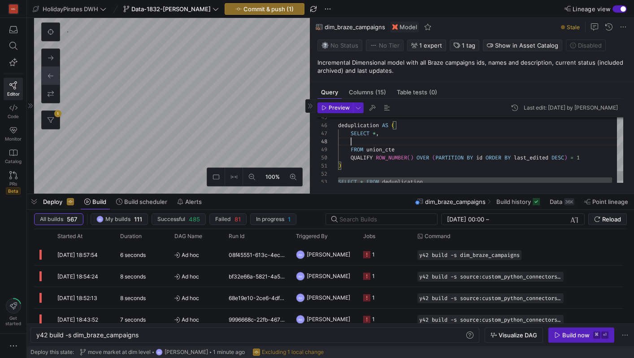
scroll to position [0, 61]
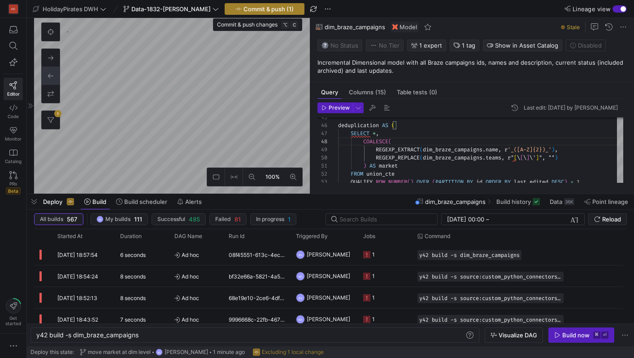
type textarea "SELECT * FROM source_static UNION ALL SELECT * FROM source_transformed ), dedup…"
click at [274, 8] on span "Commit & push (1)" at bounding box center [269, 8] width 50 height 7
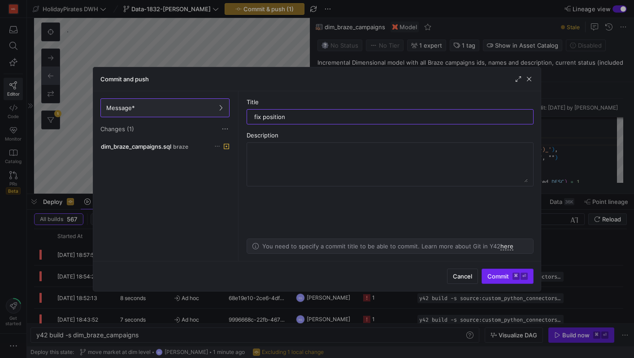
type input "fix position"
click at [507, 276] on span "Commit ⌘ ⏎" at bounding box center [508, 275] width 40 height 7
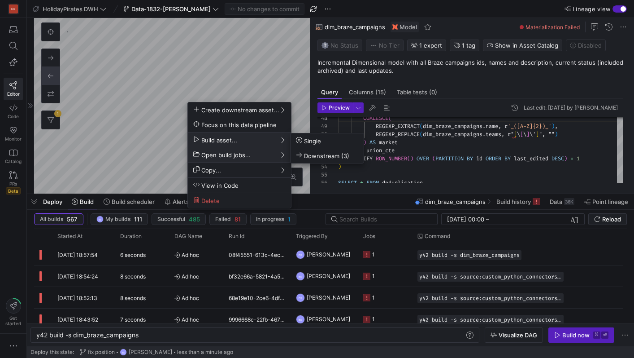
click at [257, 141] on span "Build asset..." at bounding box center [239, 140] width 92 height 8
click at [315, 141] on span "Single" at bounding box center [308, 141] width 25 height 8
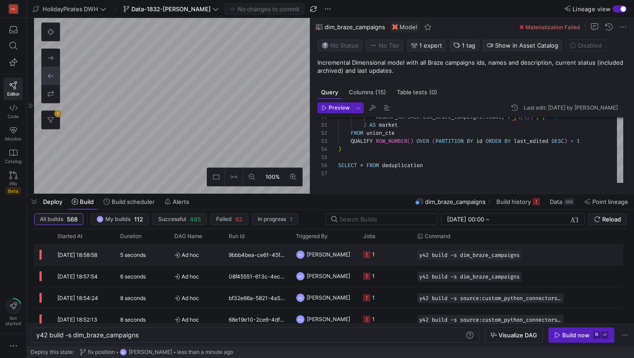
click at [209, 254] on span "Ad hoc" at bounding box center [197, 254] width 44 height 21
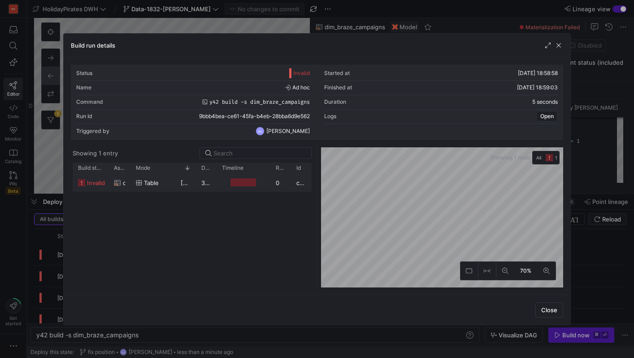
click at [190, 188] on div "07/10/25, 18:58:59" at bounding box center [185, 182] width 21 height 17
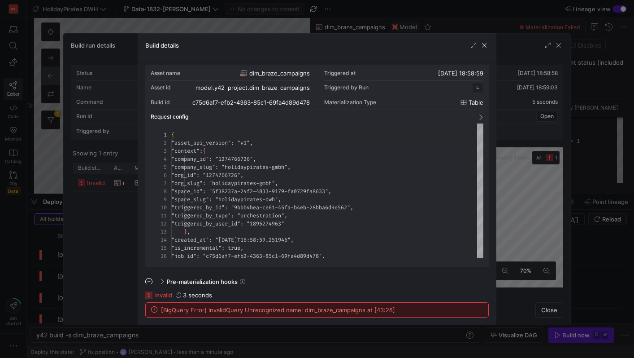
scroll to position [81, 0]
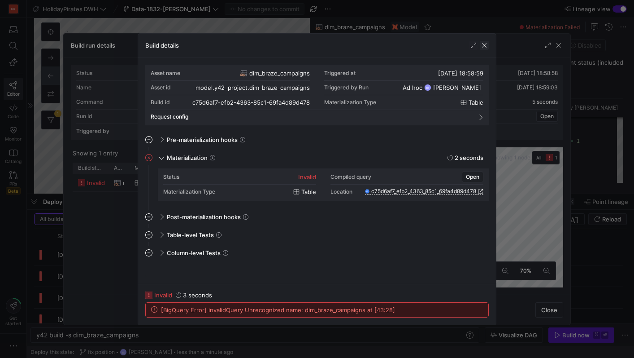
click at [482, 46] on span "button" at bounding box center [484, 45] width 9 height 9
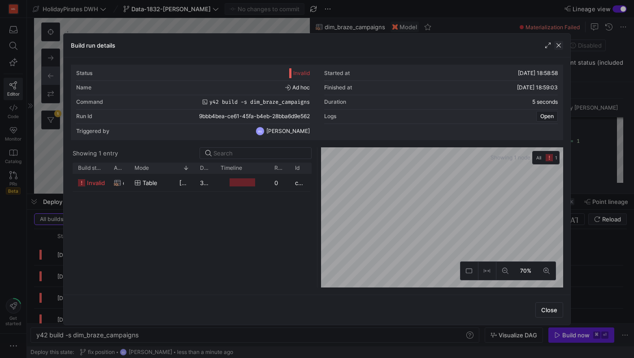
click at [559, 45] on span "button" at bounding box center [559, 45] width 9 height 9
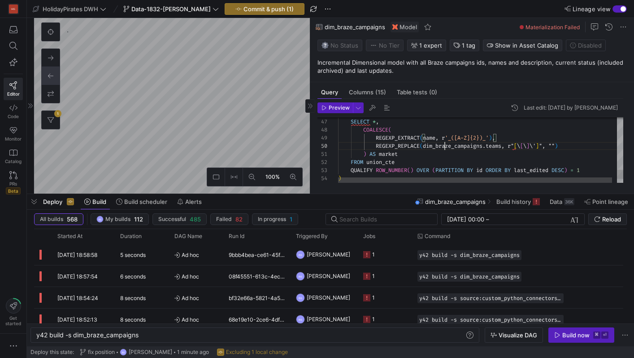
type textarea "SELECT * FROM source_static UNION ALL SELECT * FROM source_transformed ), dedup…"
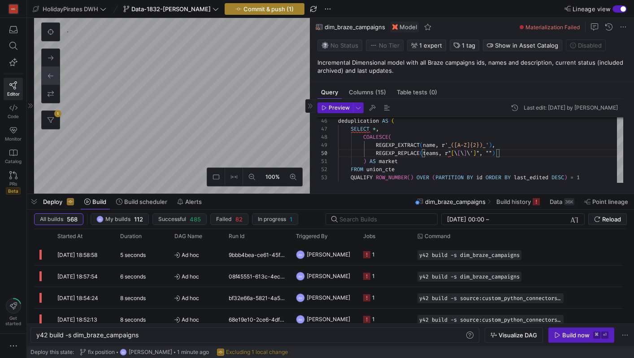
click at [261, 9] on span "Commit & push (1)" at bounding box center [269, 8] width 50 height 7
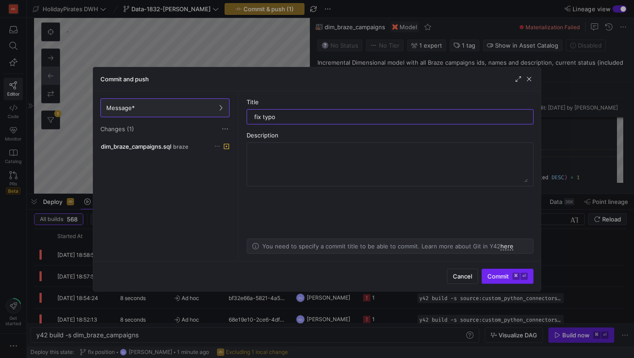
type input "fix typo"
click at [495, 283] on button "Commit ⌘ ⏎" at bounding box center [508, 275] width 52 height 15
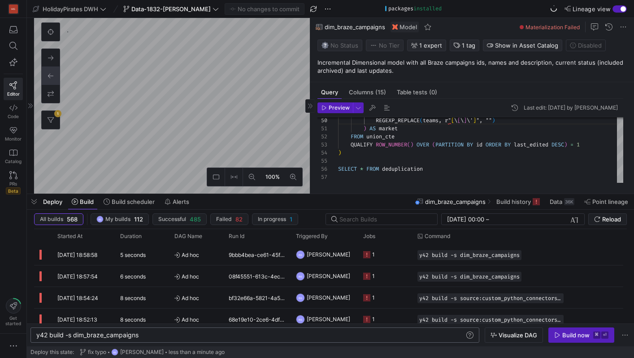
click at [181, 332] on div "y42 build -s dim_braze_campaigns" at bounding box center [250, 334] width 428 height 7
type textarea "y42 build -s dim_braze_campaigns --full-refresh"
click at [567, 337] on div "Build now" at bounding box center [576, 334] width 27 height 7
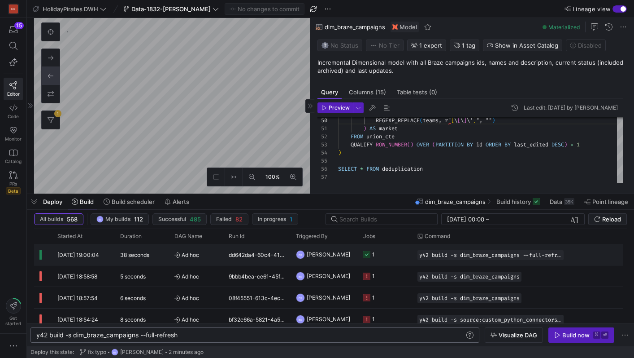
click at [238, 248] on div "dd642da4-60c4-41d0-a6b5-56e949e6dbef" at bounding box center [256, 254] width 67 height 21
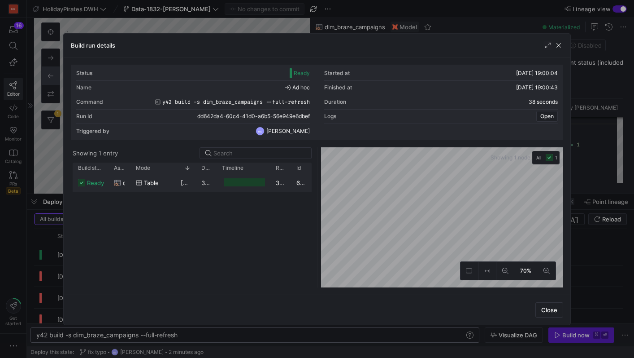
click at [222, 179] on y42-job-duration-timeline-cell-renderer at bounding box center [243, 182] width 43 height 17
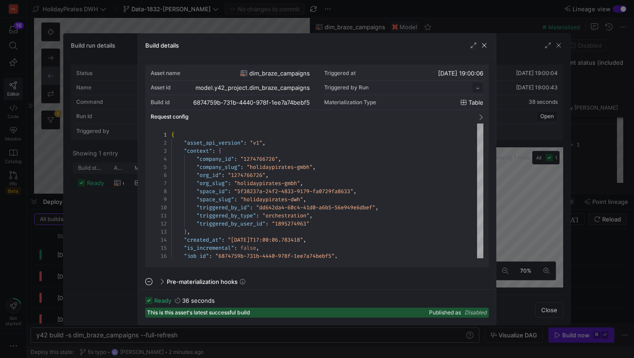
scroll to position [81, 0]
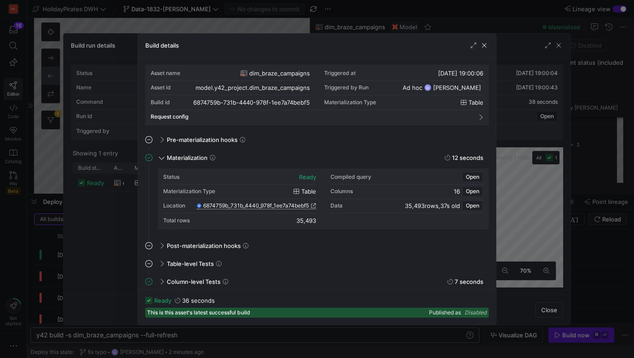
click at [312, 206] on icon at bounding box center [313, 205] width 5 height 5
click at [486, 45] on span "button" at bounding box center [484, 45] width 9 height 9
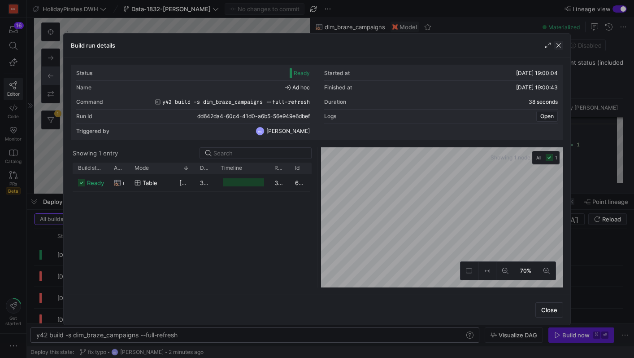
click at [557, 45] on span "button" at bounding box center [559, 45] width 9 height 9
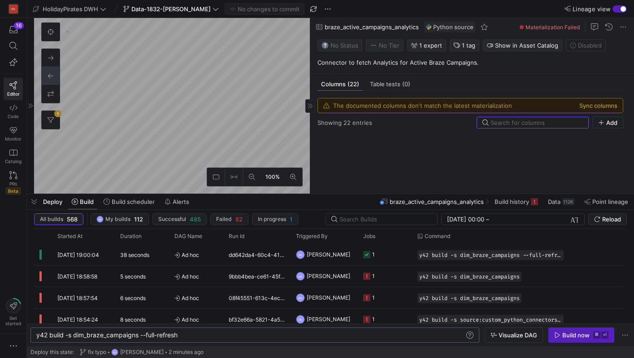
scroll to position [532, 0]
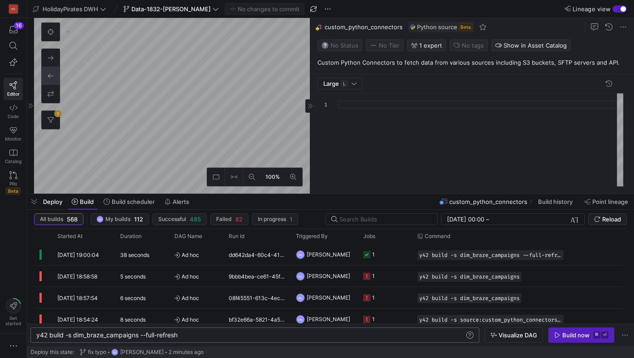
scroll to position [81, 0]
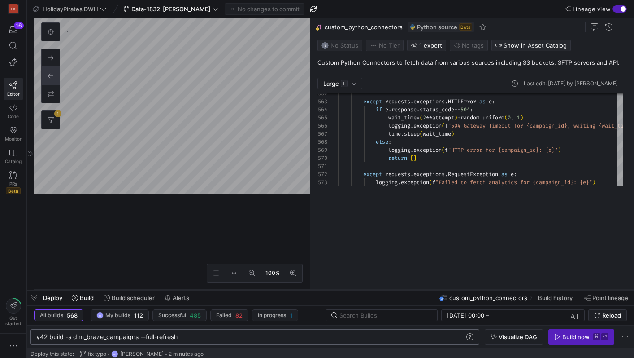
drag, startPoint x: 387, startPoint y: 194, endPoint x: 385, endPoint y: 293, distance: 98.3
click at [386, 292] on div at bounding box center [331, 290] width 608 height 4
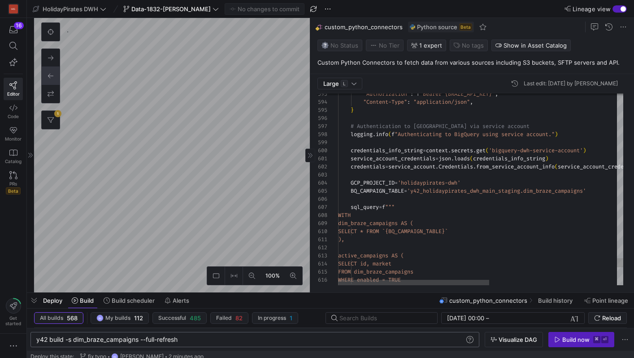
scroll to position [40, 0]
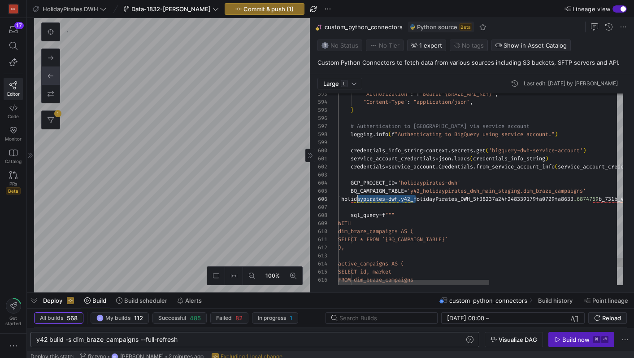
scroll to position [40, 13]
drag, startPoint x: 416, startPoint y: 198, endPoint x: 351, endPoint y: 199, distance: 65.5
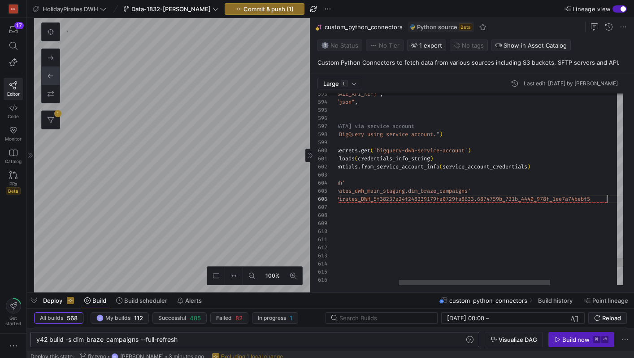
scroll to position [40, 387]
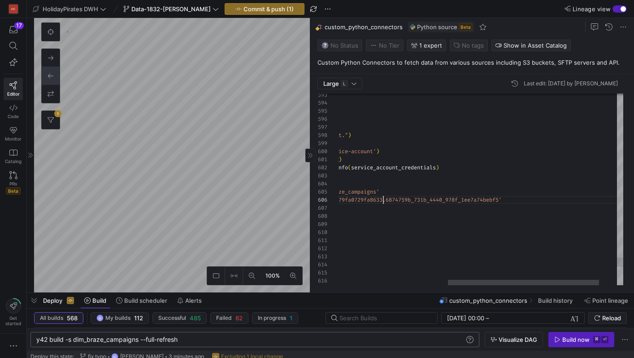
scroll to position [40, 265]
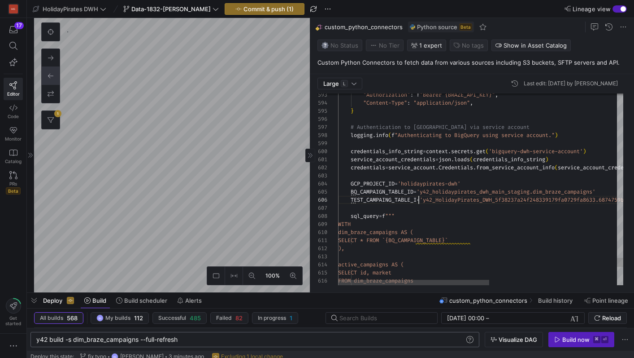
scroll to position [40, 84]
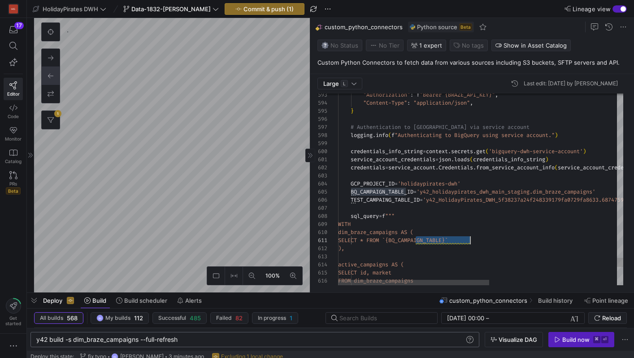
scroll to position [0, 149]
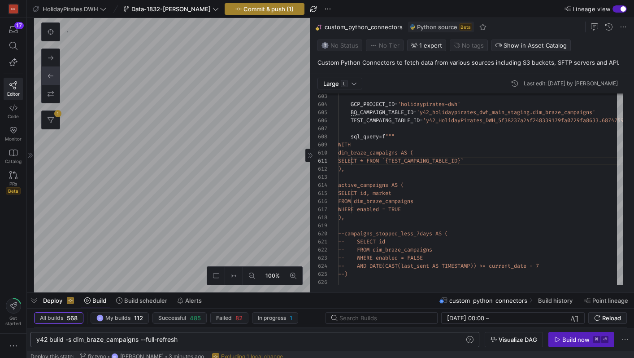
type textarea "SELECT * FROM `{TEST_CAMPAING_TABLE_ID}` ), active_campaigns AS ( SELECT id, ma…"
click at [268, 9] on span "Commit & push (1)" at bounding box center [269, 8] width 50 height 7
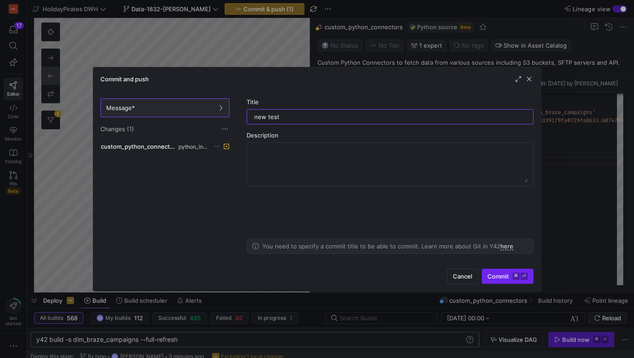
type input "new test"
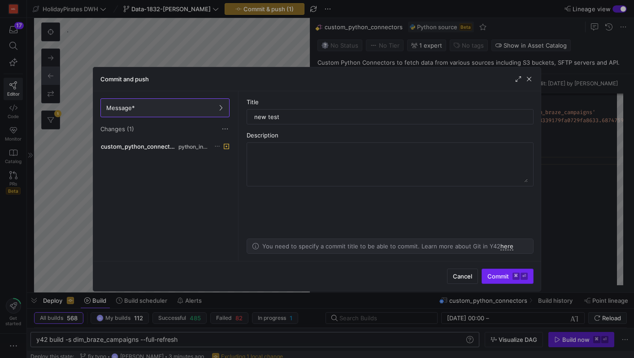
click at [501, 276] on span "Commit ⌘ ⏎" at bounding box center [508, 275] width 40 height 7
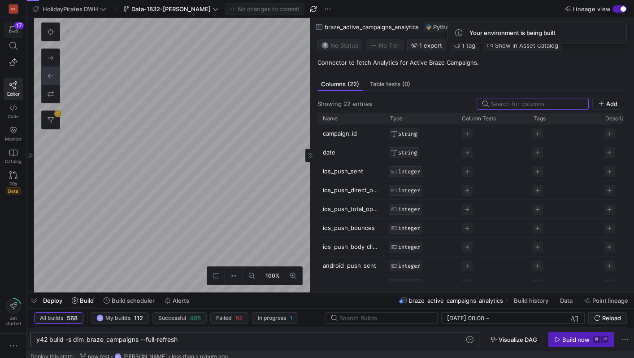
click at [17, 27] on div "17" at bounding box center [18, 25] width 9 height 7
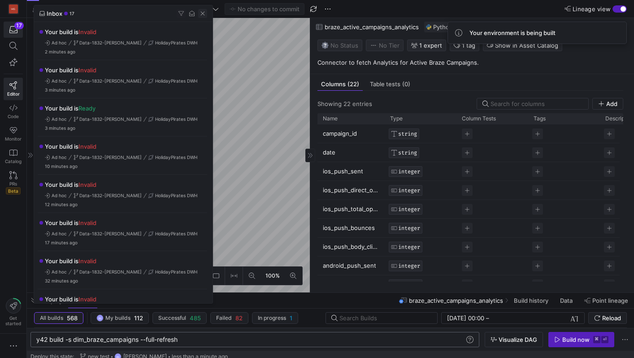
click at [202, 15] on span "button" at bounding box center [202, 13] width 9 height 9
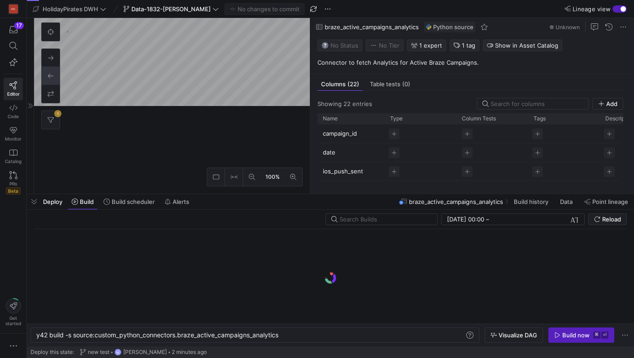
scroll to position [0, 244]
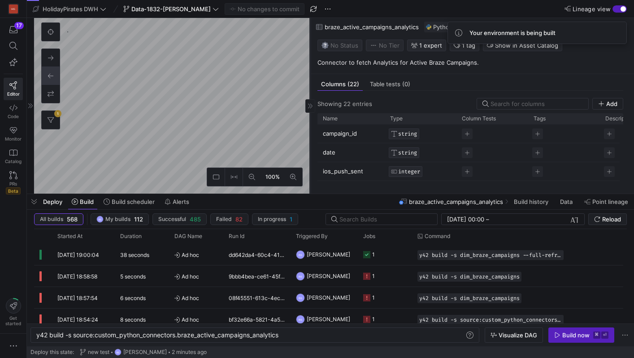
click at [309, 105] on icon at bounding box center [310, 105] width 4 height 4
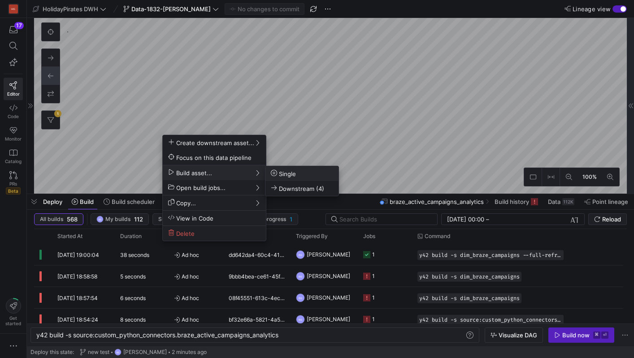
click at [285, 171] on span "Single" at bounding box center [283, 174] width 25 height 8
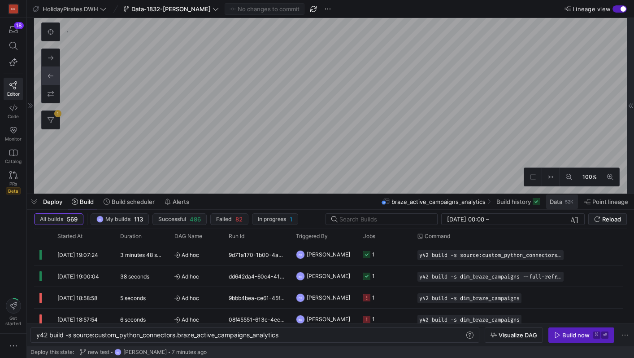
click at [572, 200] on div "52K" at bounding box center [569, 201] width 10 height 7
